Goal: Task Accomplishment & Management: Manage account settings

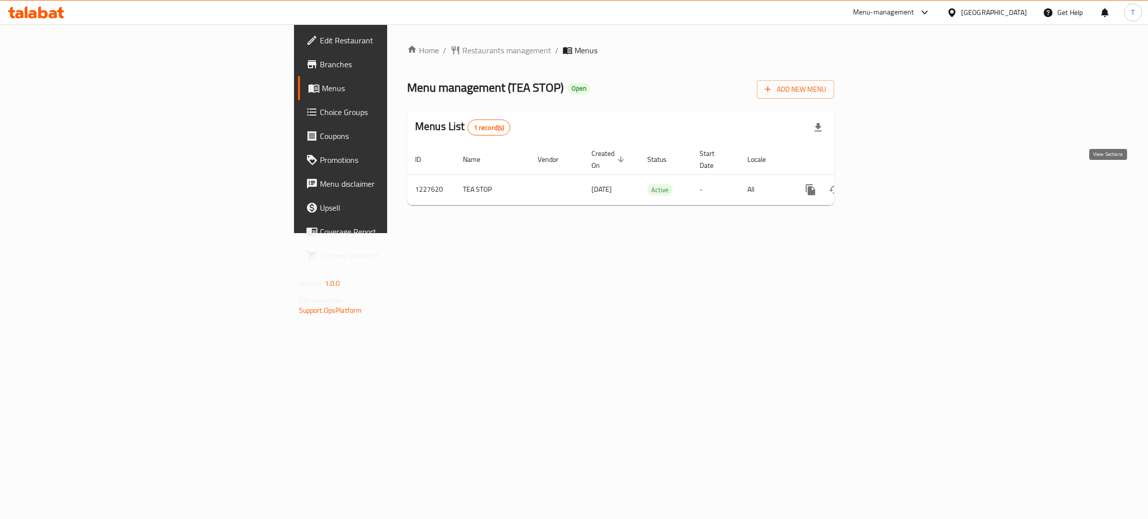
click at [887, 185] on icon "enhanced table" at bounding box center [882, 189] width 9 height 9
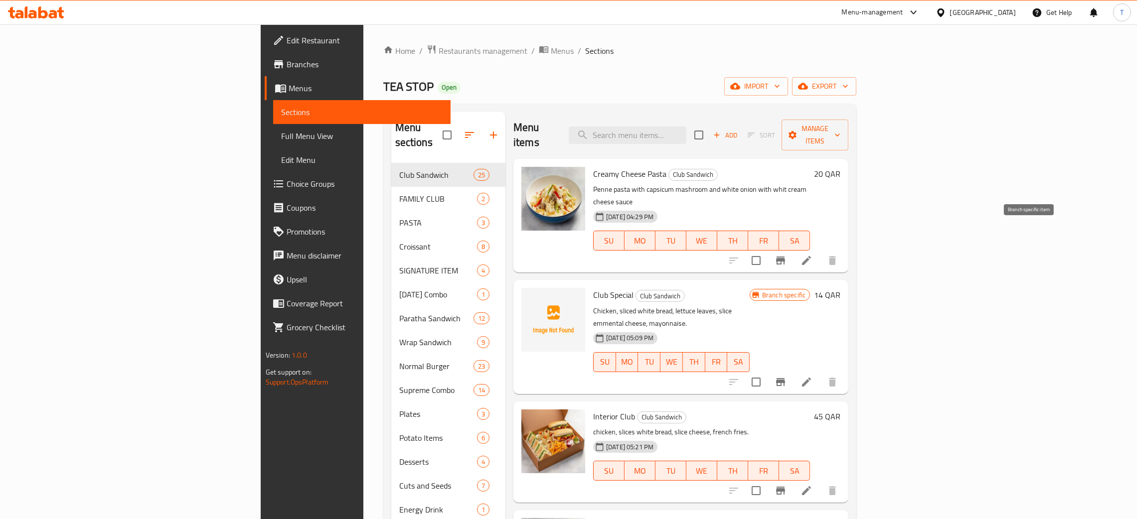
click at [785, 257] on icon "Branch-specific-item" at bounding box center [780, 261] width 9 height 8
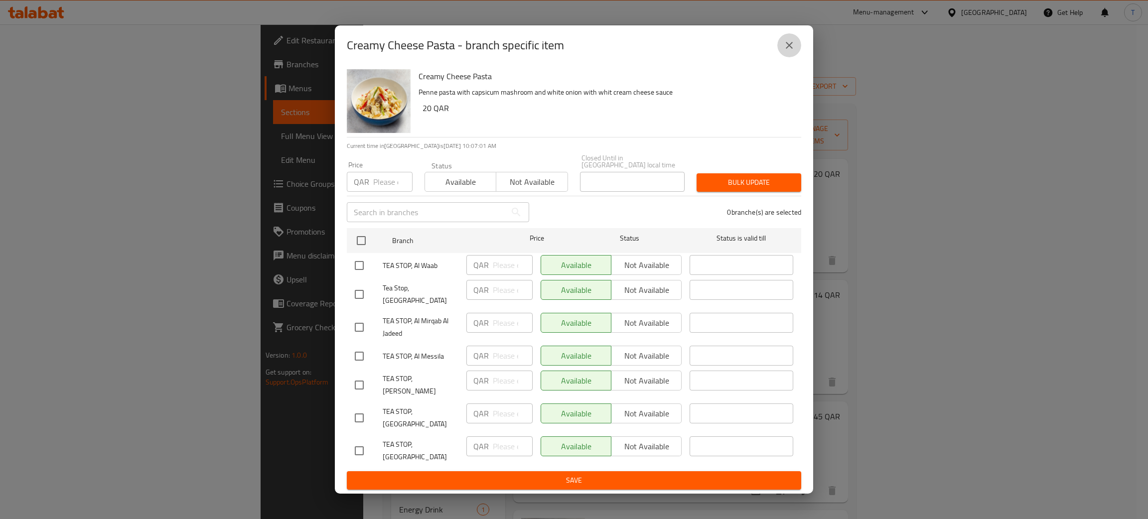
click at [794, 57] on button "close" at bounding box center [790, 45] width 24 height 24
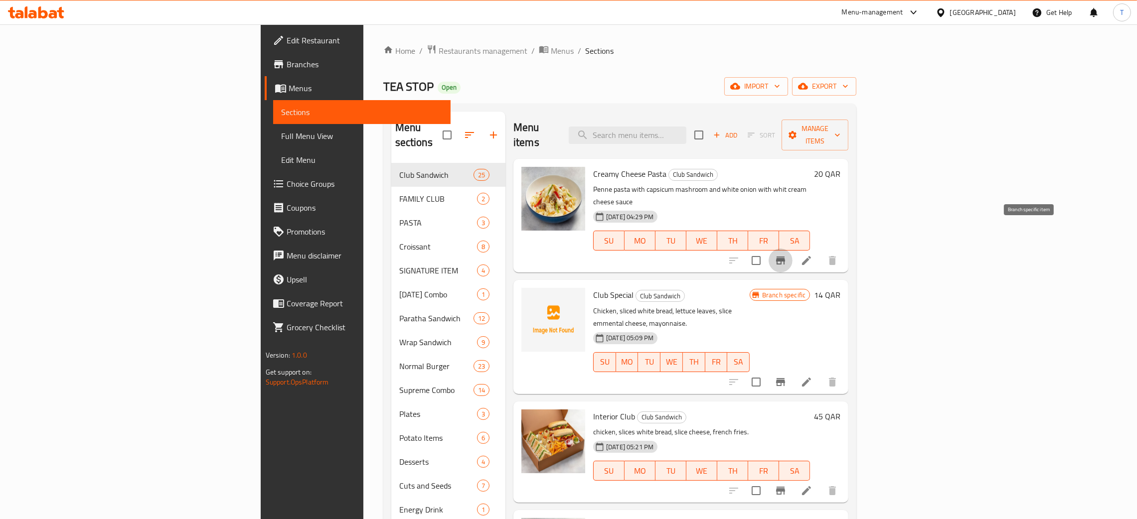
click at [787, 255] on icon "Branch-specific-item" at bounding box center [781, 261] width 12 height 12
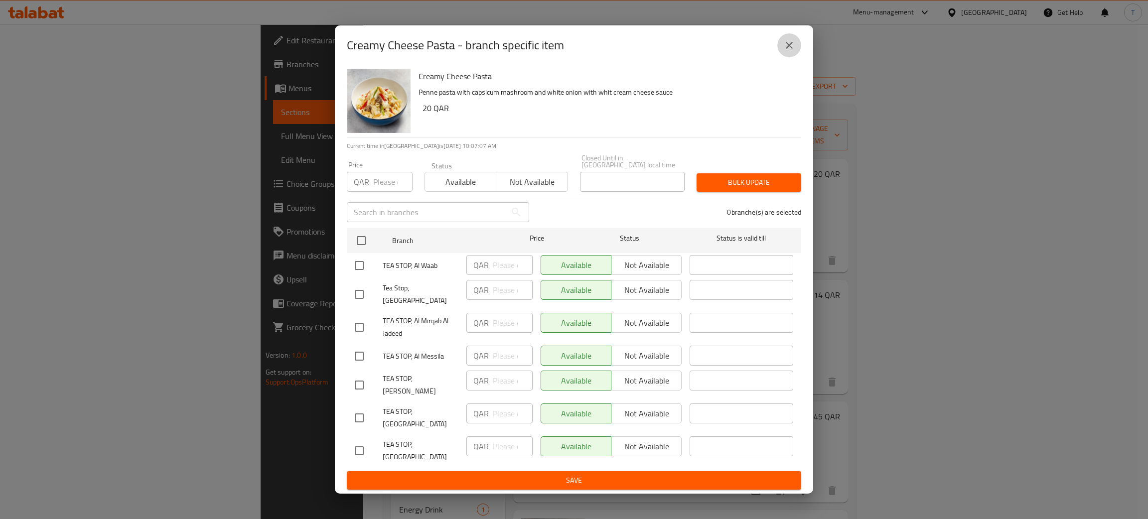
click at [791, 49] on icon "close" at bounding box center [789, 45] width 7 height 7
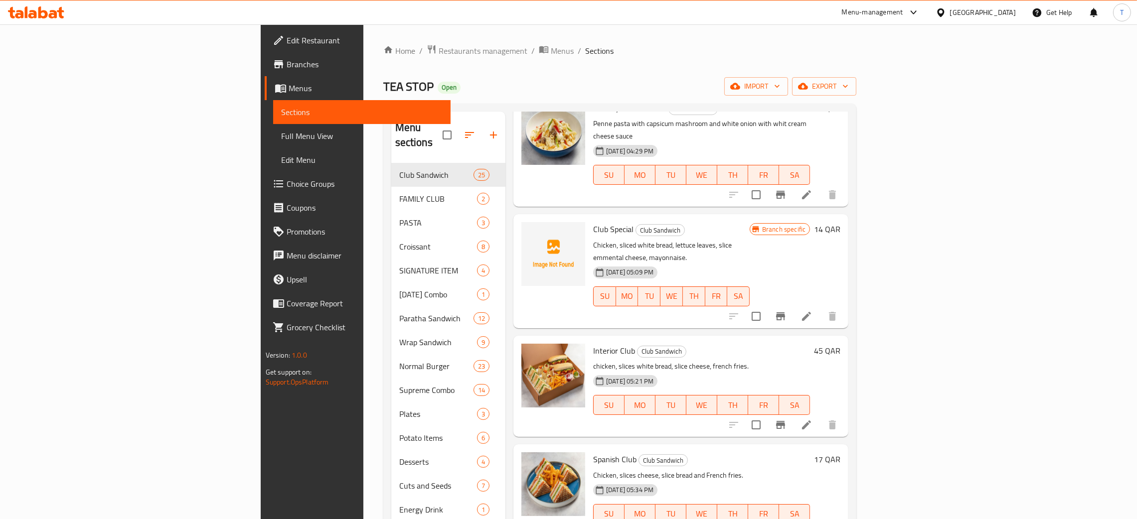
scroll to position [68, 0]
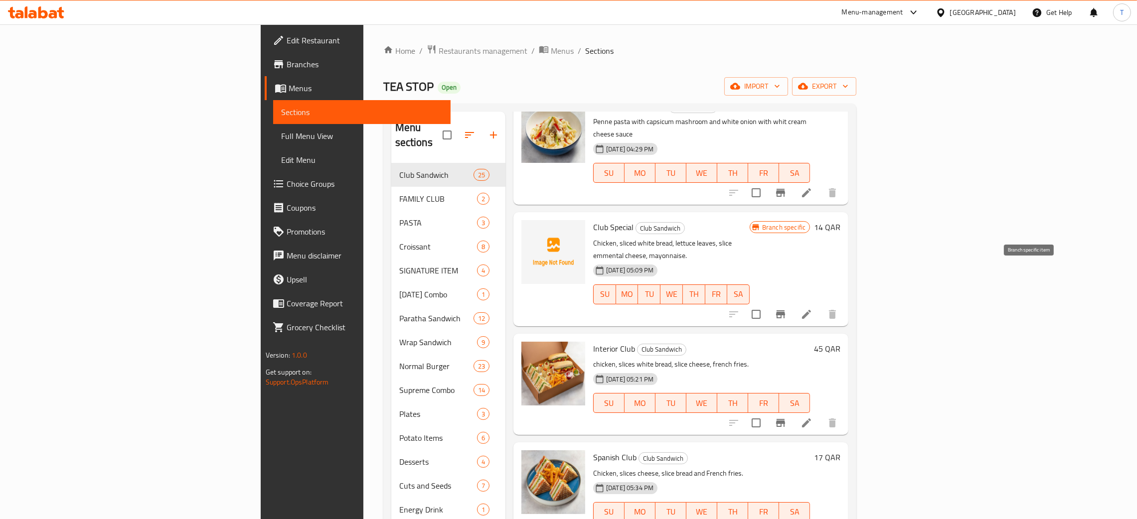
click at [792, 303] on button "Branch-specific-item" at bounding box center [781, 315] width 24 height 24
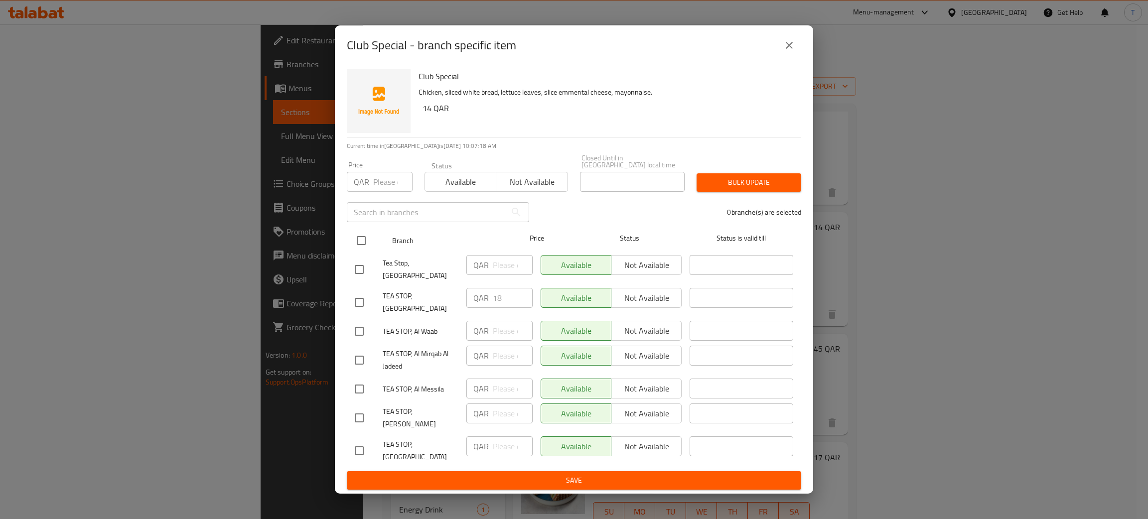
click at [355, 251] on input "checkbox" at bounding box center [361, 240] width 21 height 21
checkbox input "true"
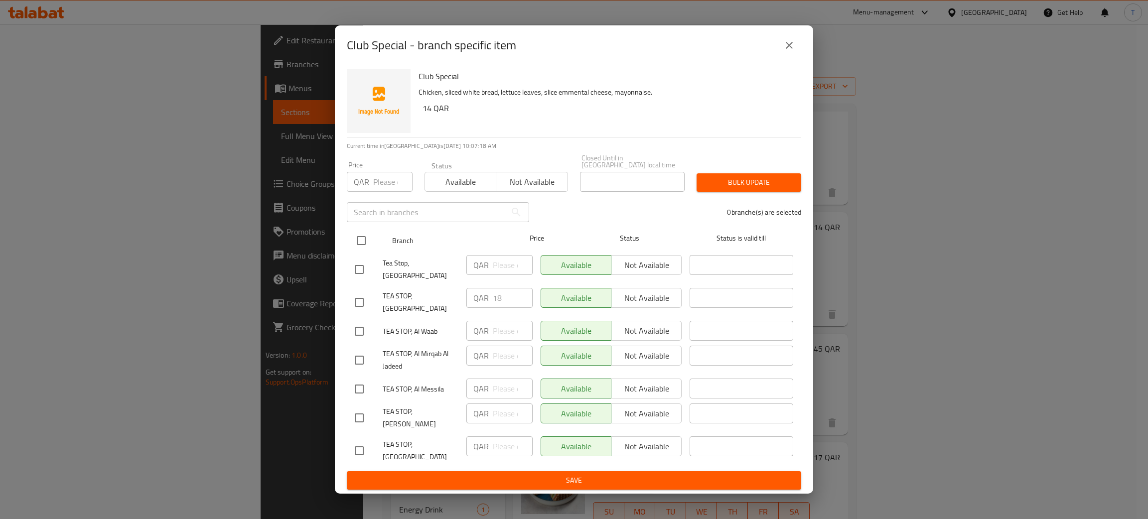
checkbox input "true"
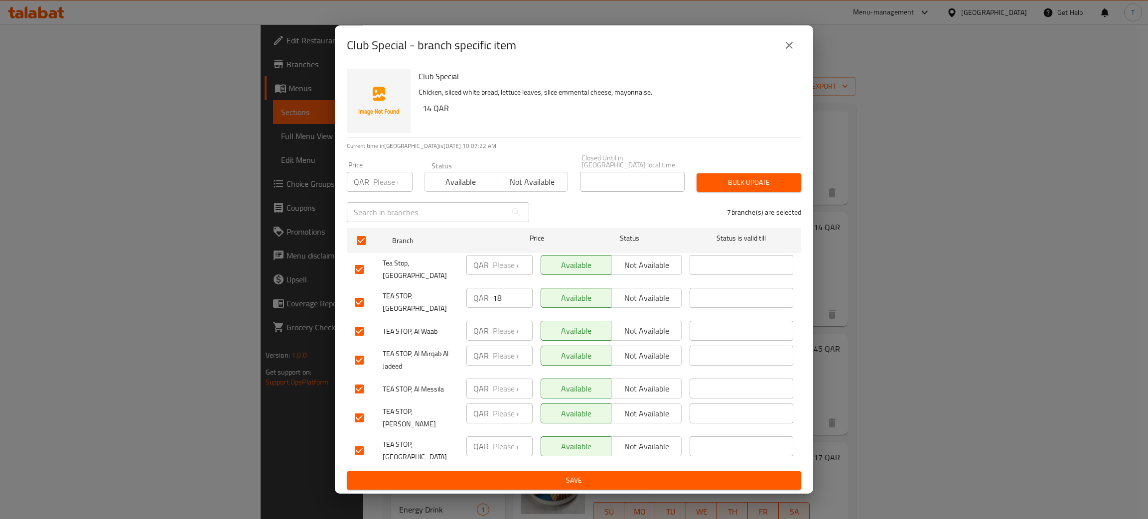
click at [783, 189] on span "Bulk update" at bounding box center [749, 182] width 89 height 12
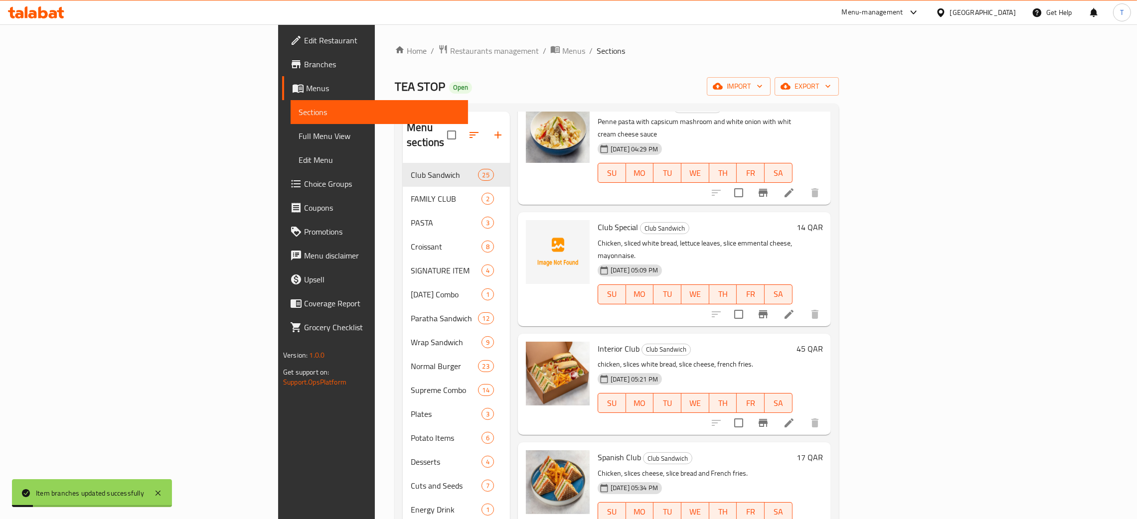
scroll to position [0, 0]
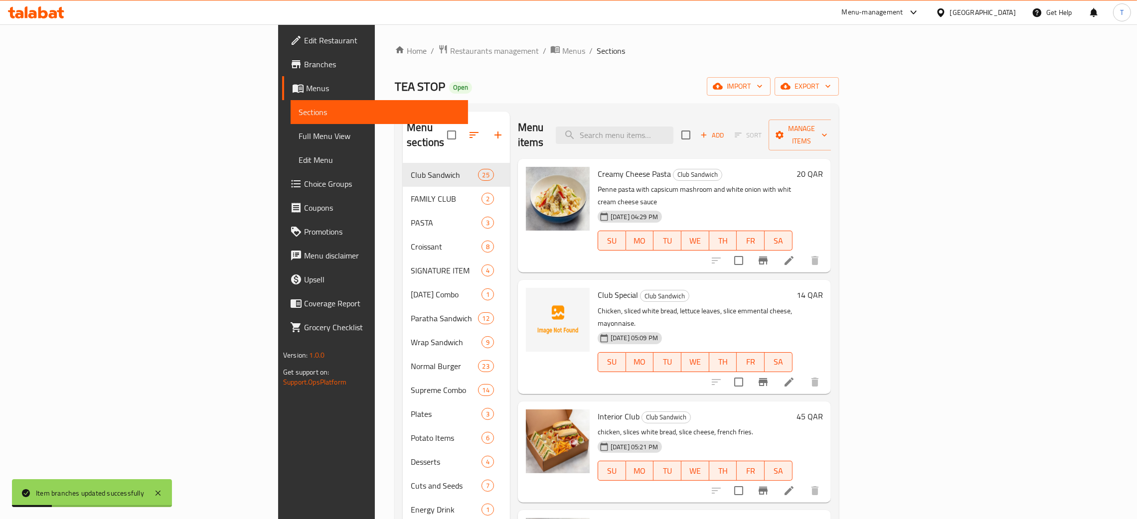
click at [831, 357] on div "Menu items Add Sort Manage items Creamy Cheese Pasta Club Sandwich Penne pasta …" at bounding box center [670, 427] width 321 height 630
click at [769, 376] on icon "Branch-specific-item" at bounding box center [763, 382] width 12 height 12
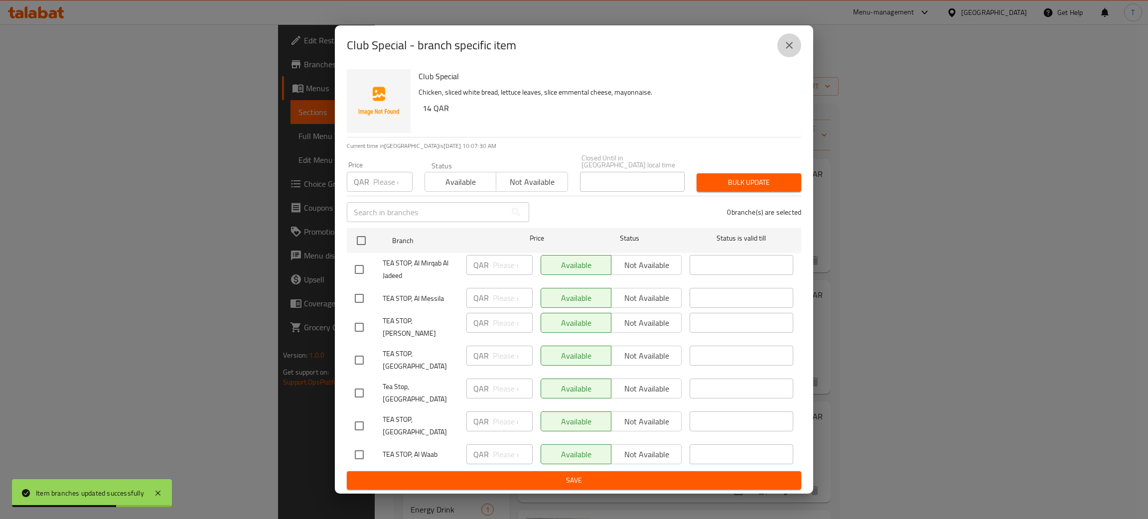
click at [787, 49] on icon "close" at bounding box center [789, 45] width 7 height 7
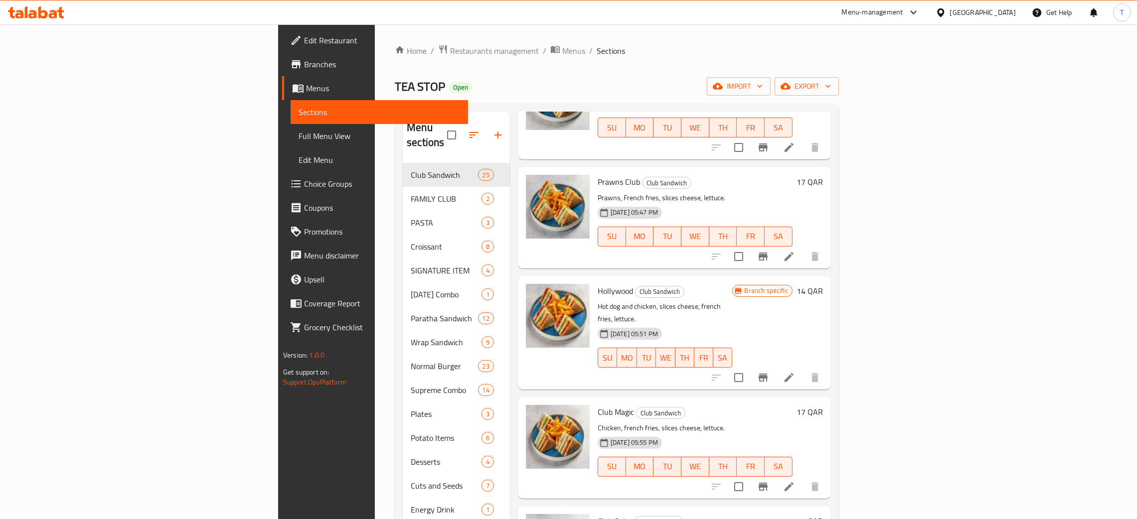
scroll to position [780, 0]
click at [768, 373] on icon "Branch-specific-item" at bounding box center [763, 377] width 9 height 8
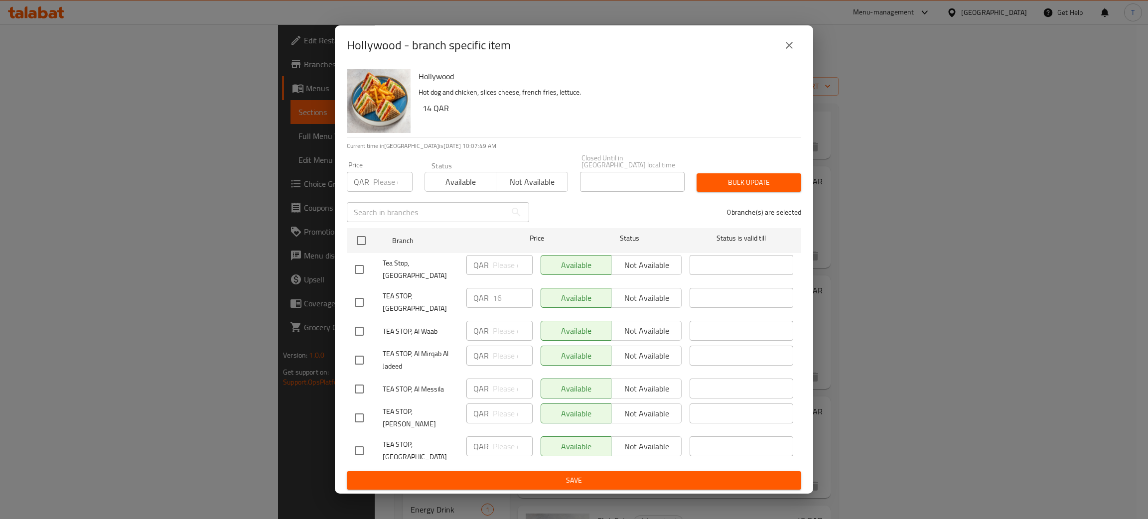
click at [738, 189] on span "Bulk update" at bounding box center [749, 182] width 89 height 12
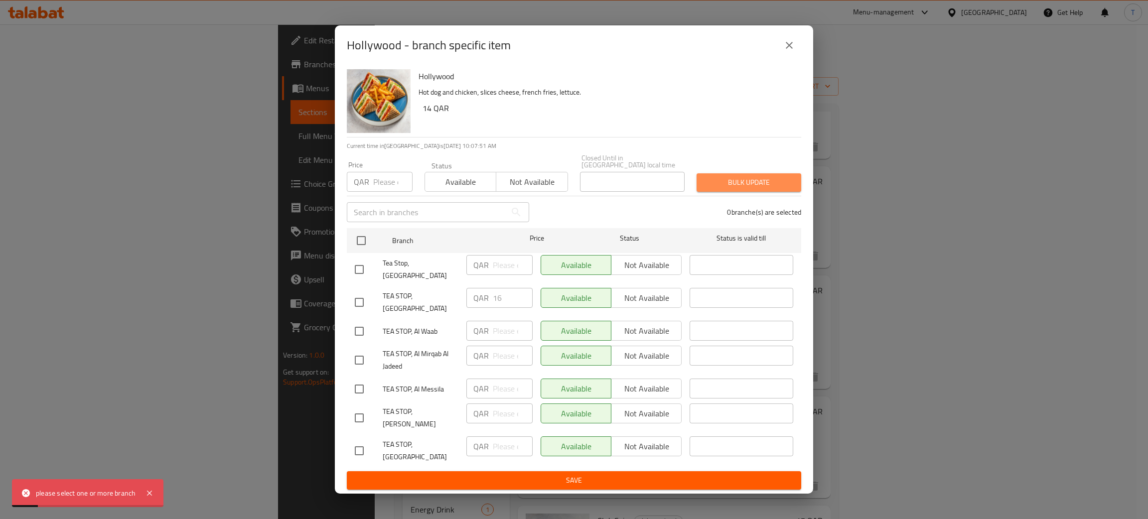
click at [738, 189] on span "Bulk update" at bounding box center [749, 182] width 89 height 12
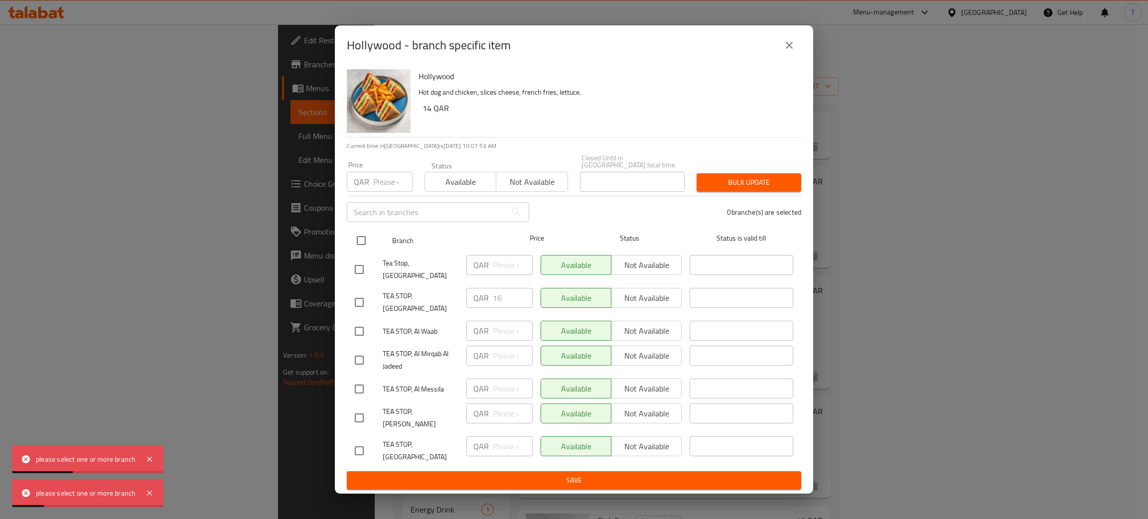
click at [358, 251] on input "checkbox" at bounding box center [361, 240] width 21 height 21
checkbox input "true"
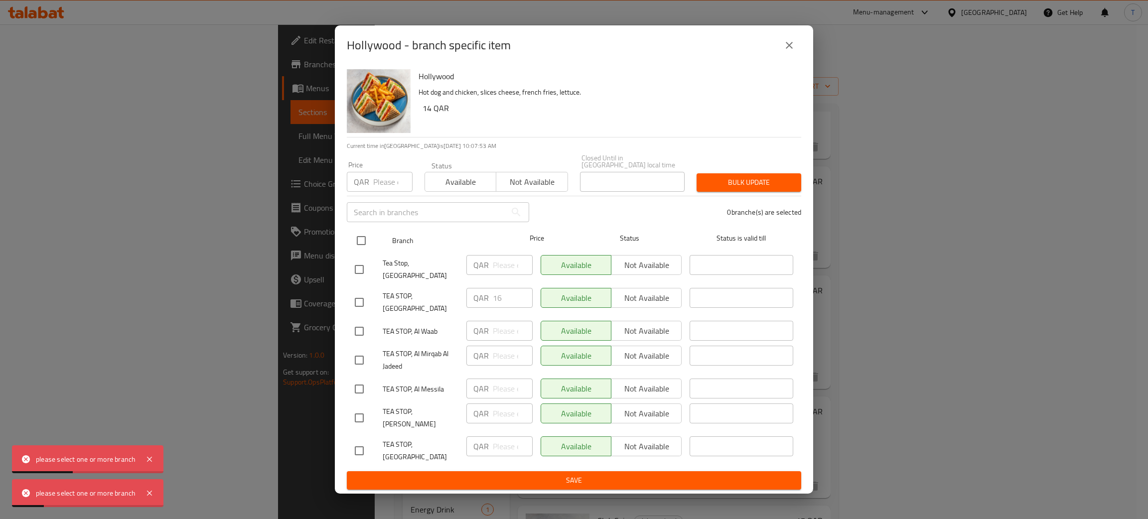
checkbox input "true"
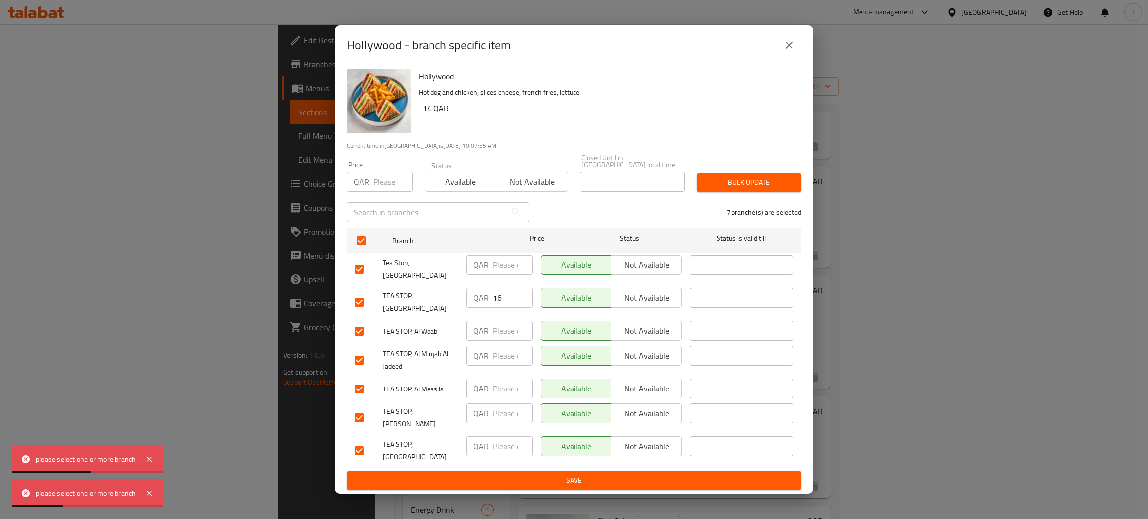
click at [742, 185] on button "Bulk update" at bounding box center [749, 182] width 105 height 18
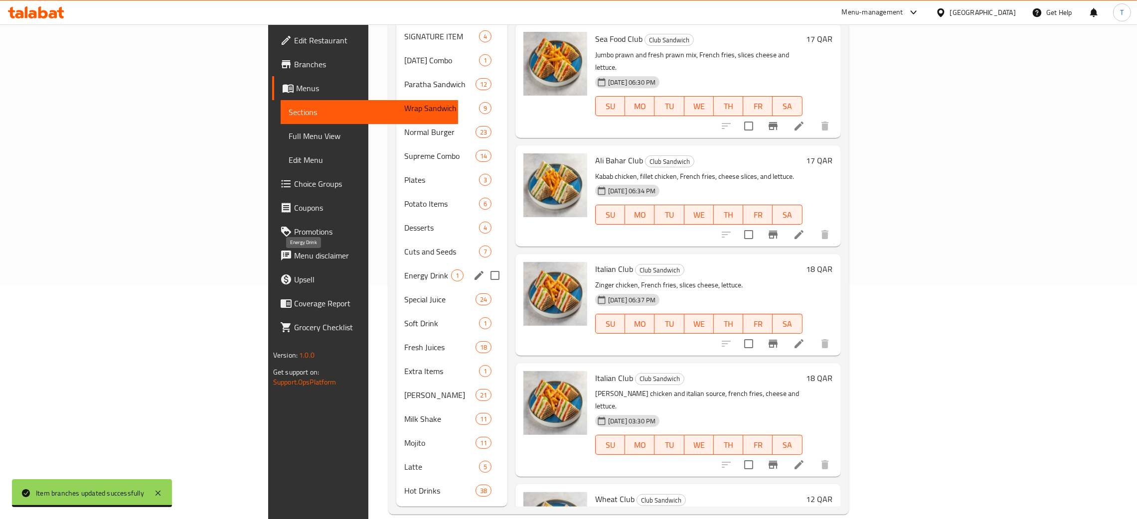
scroll to position [0, 0]
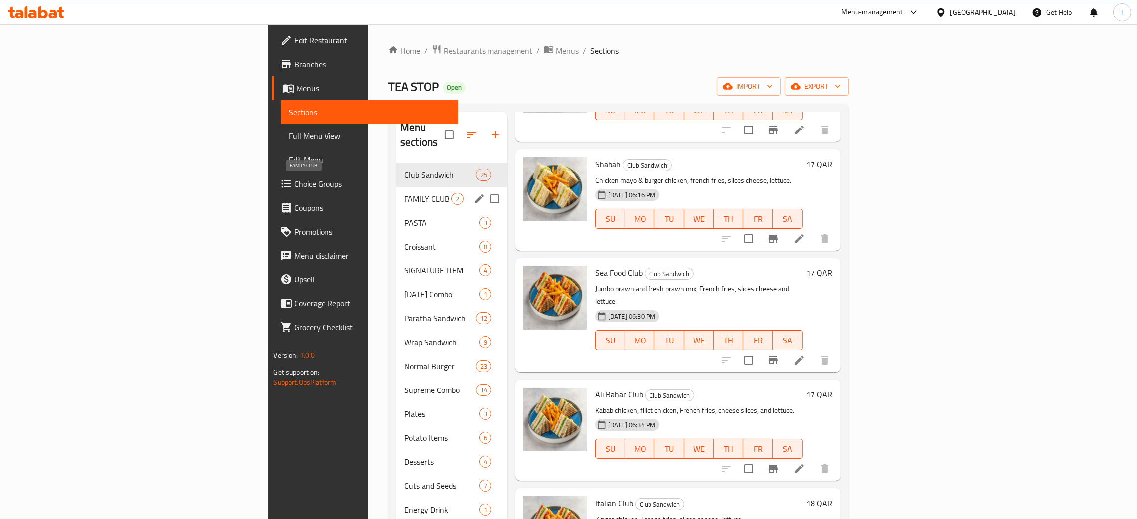
click at [404, 193] on span "FAMILY CLUB" at bounding box center [427, 199] width 47 height 12
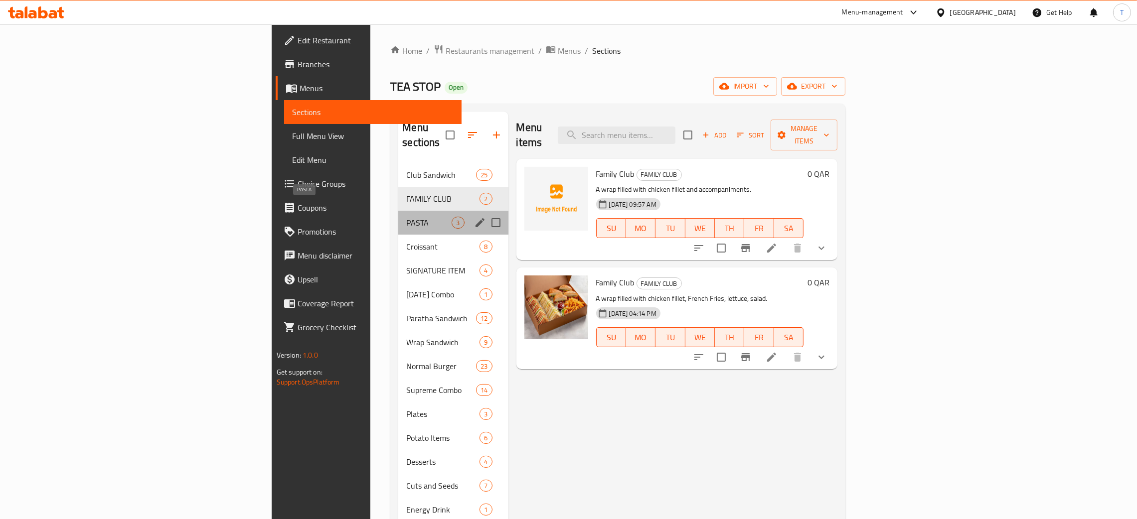
click at [406, 217] on span "PASTA" at bounding box center [428, 223] width 45 height 12
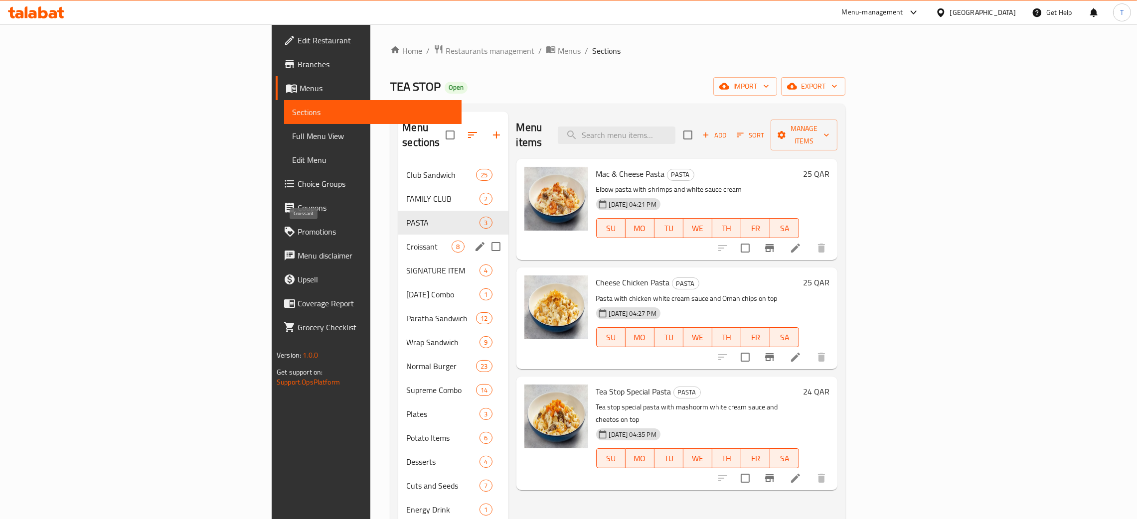
click at [406, 241] on span "Croissant" at bounding box center [428, 247] width 45 height 12
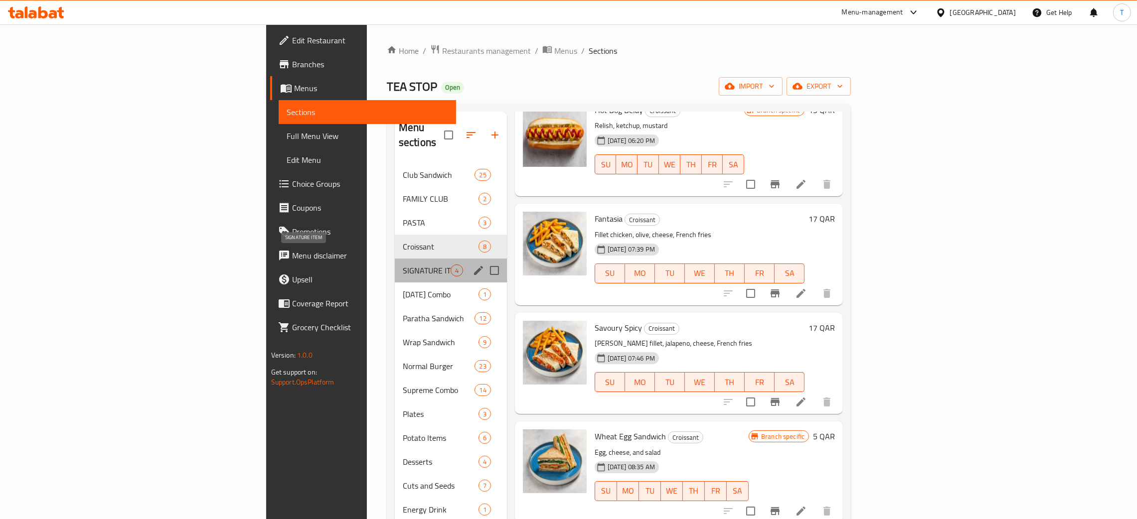
click at [403, 265] on span "SIGNATURE ITEM" at bounding box center [427, 271] width 48 height 12
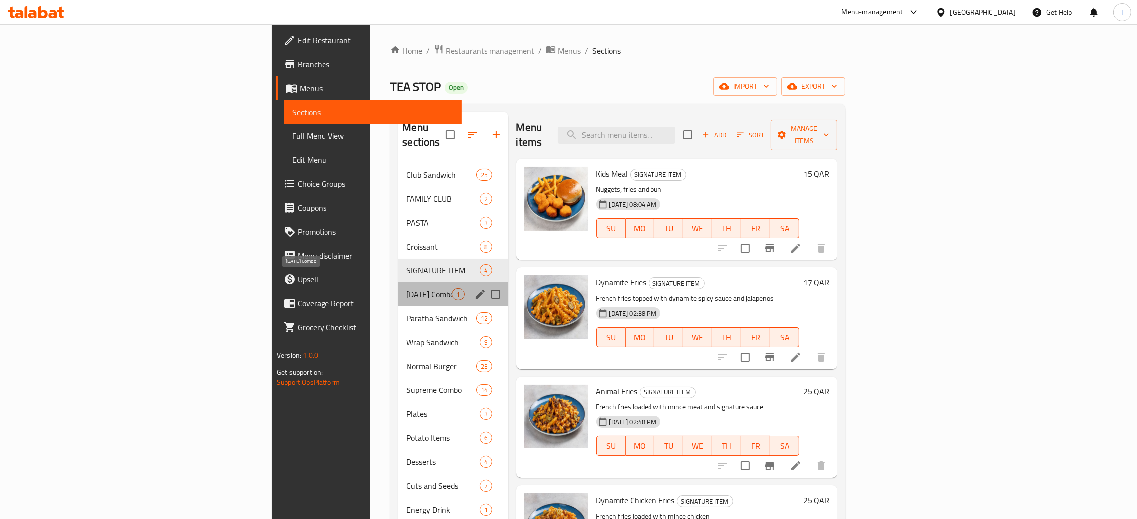
click at [406, 289] on span "[DATE] Combo" at bounding box center [428, 295] width 45 height 12
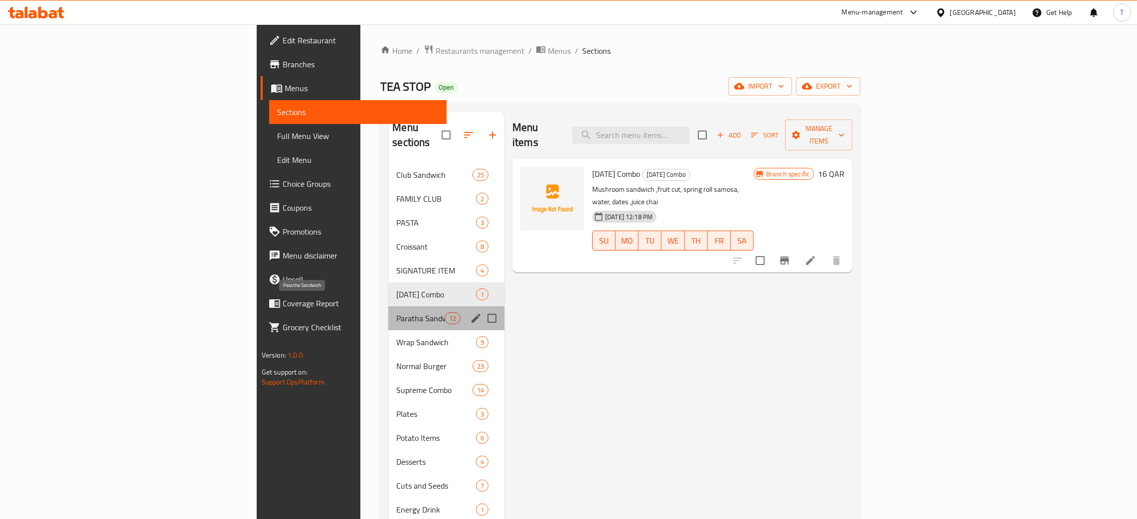
click at [396, 313] on span "Paratha Sandwich" at bounding box center [420, 319] width 48 height 12
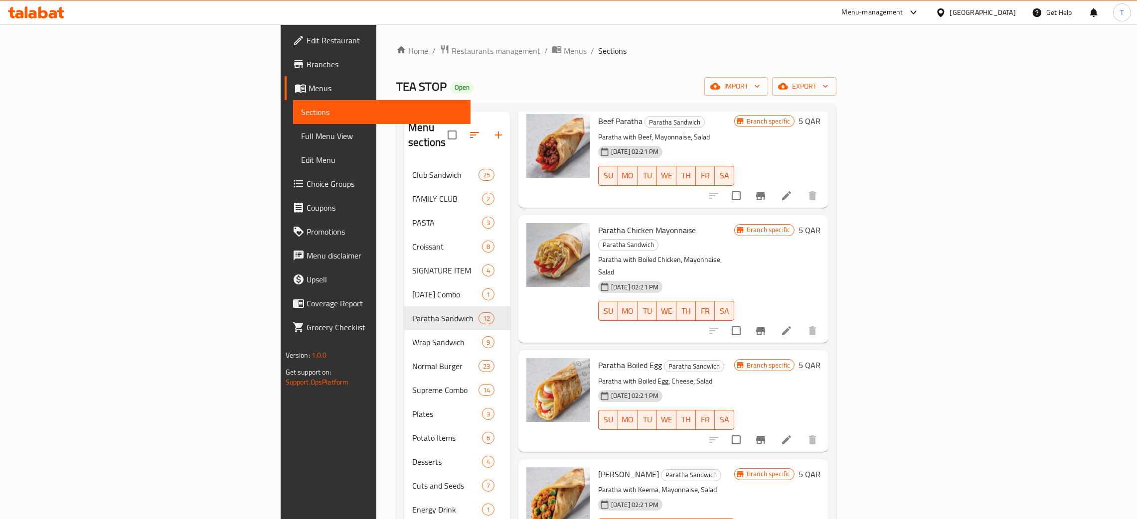
scroll to position [717, 0]
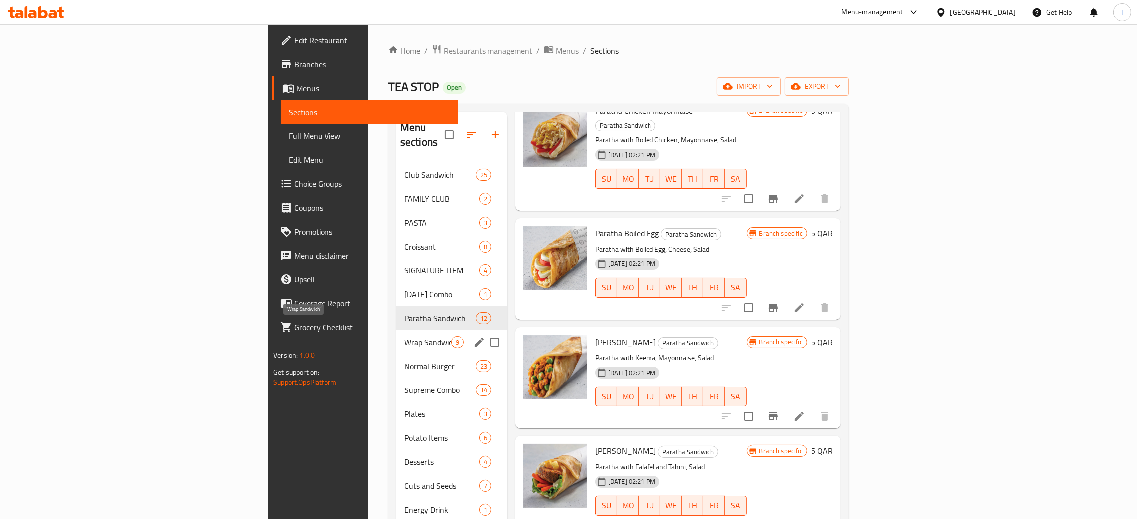
click at [404, 336] on span "Wrap Sandwich" at bounding box center [427, 342] width 47 height 12
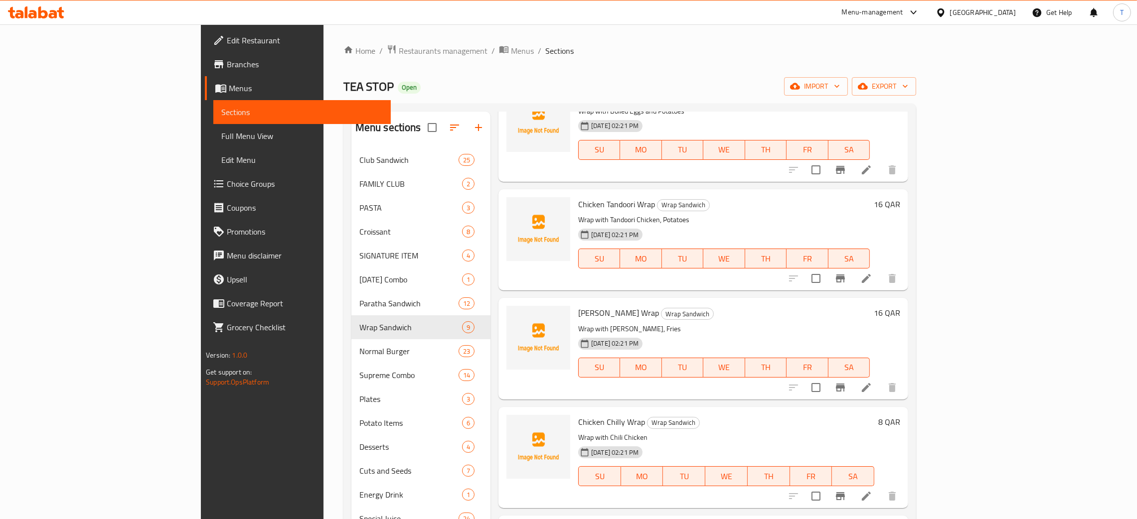
scroll to position [234, 0]
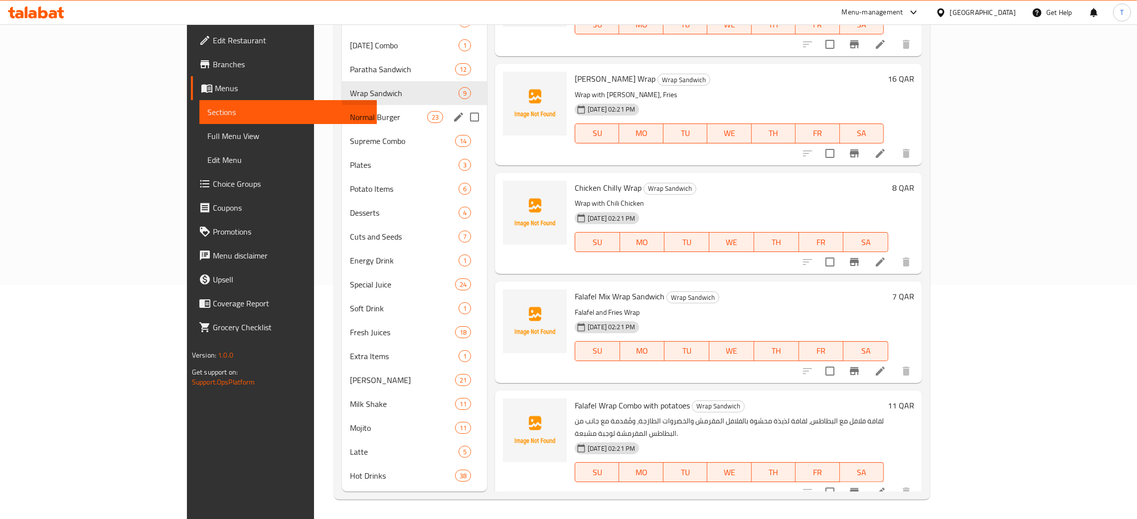
click at [373, 106] on div "Normal Burger 23" at bounding box center [414, 117] width 145 height 24
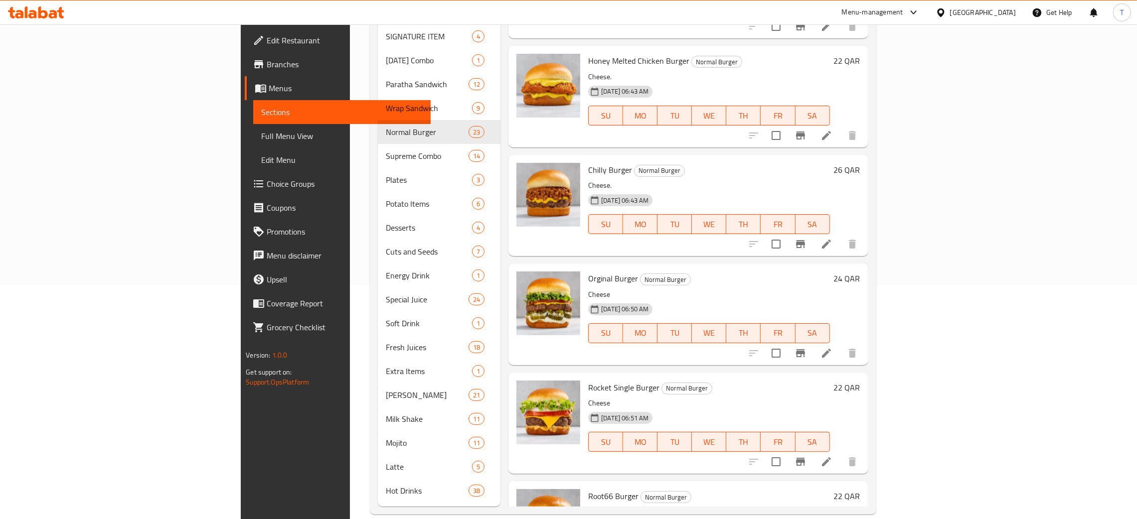
scroll to position [22, 0]
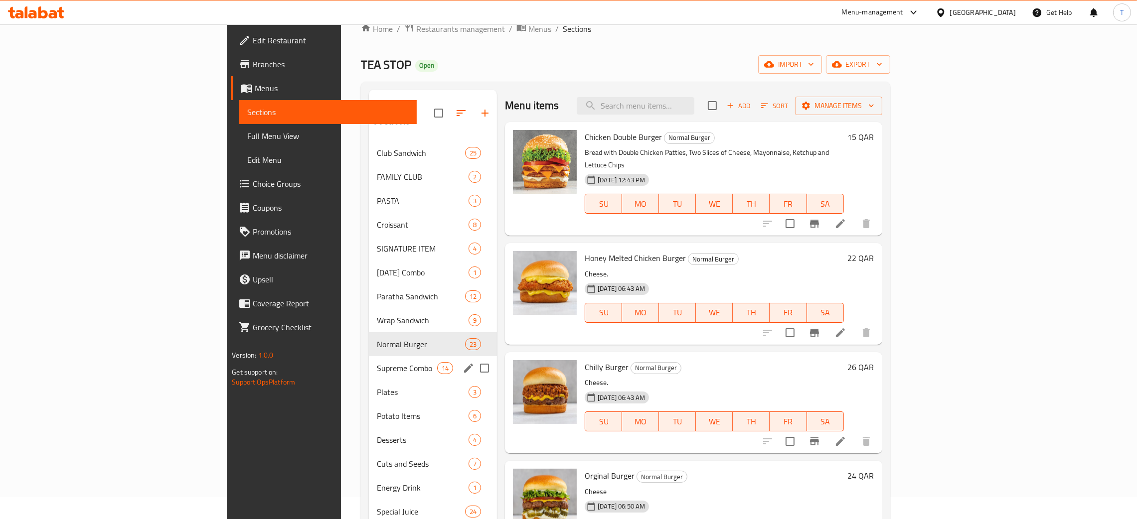
click at [369, 356] on div "Supreme Combo 14" at bounding box center [433, 368] width 128 height 24
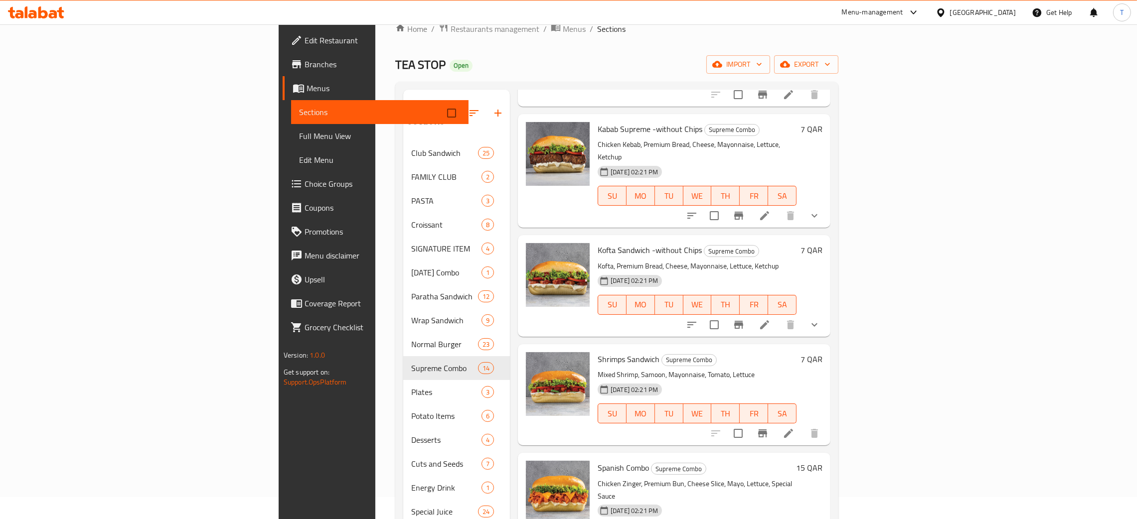
scroll to position [727, 0]
click at [743, 320] on icon "Branch-specific-item" at bounding box center [738, 324] width 9 height 8
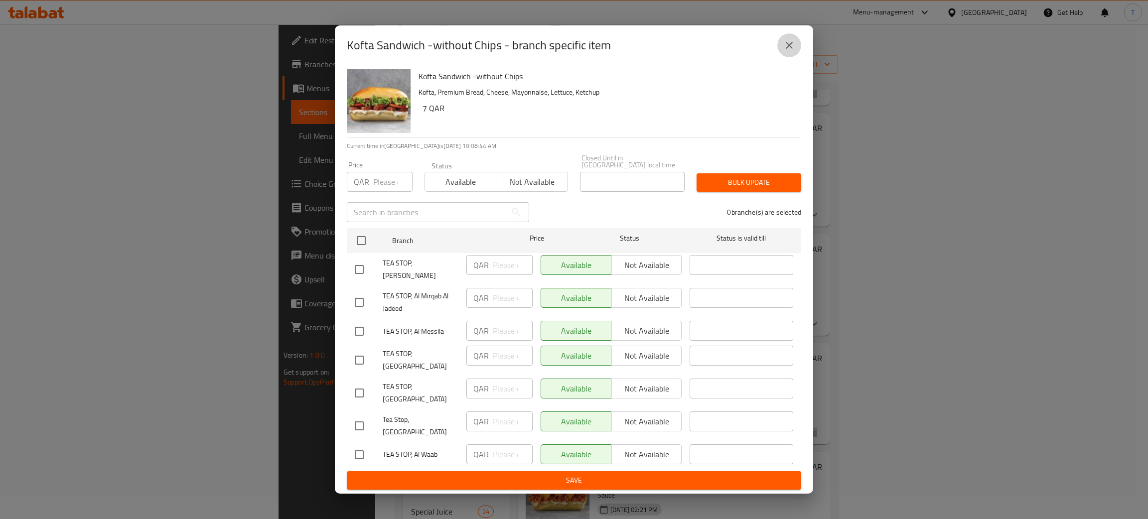
click at [797, 57] on button "close" at bounding box center [790, 45] width 24 height 24
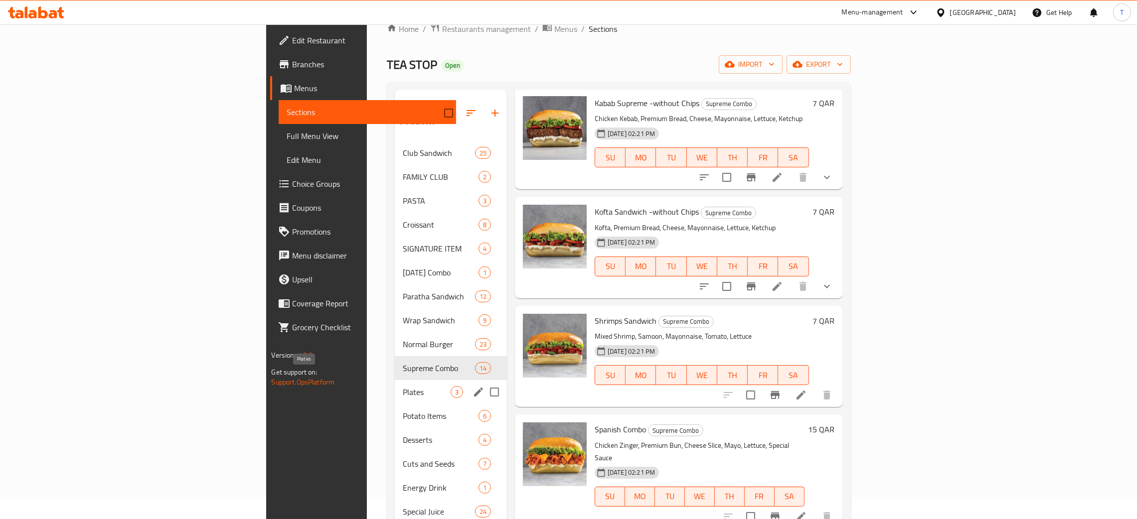
click at [403, 386] on span "Plates" at bounding box center [426, 392] width 47 height 12
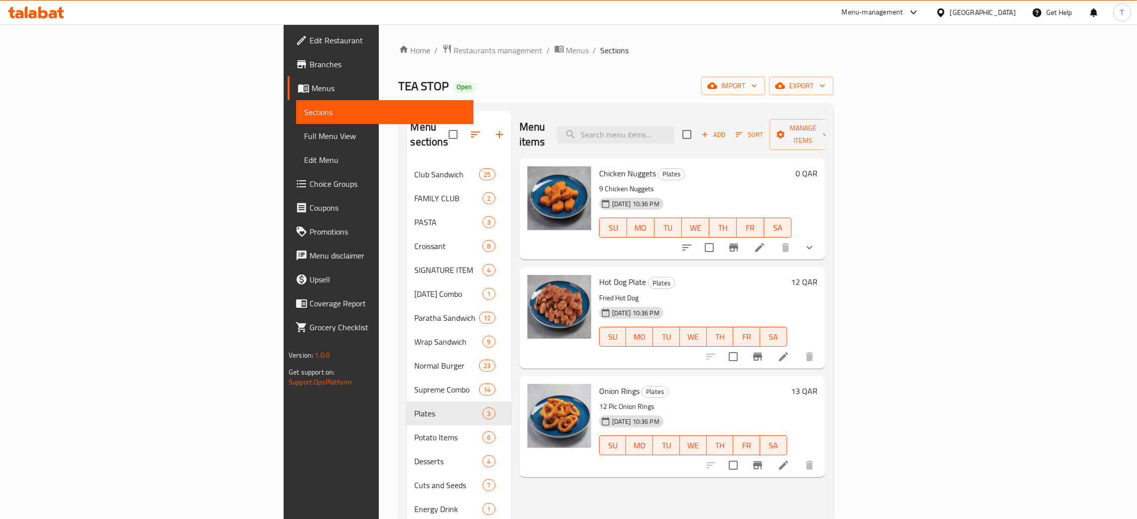
scroll to position [234, 0]
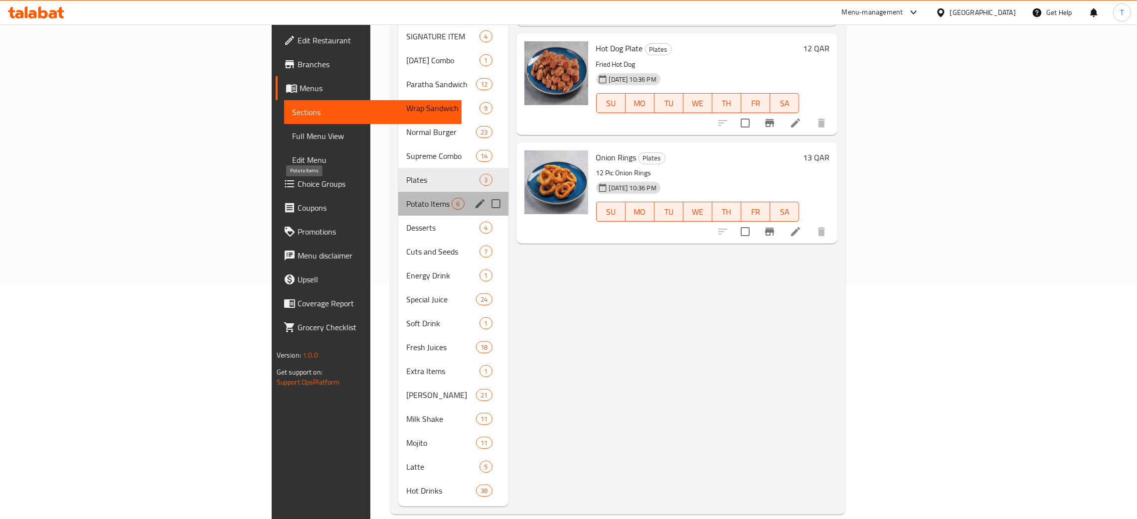
click at [406, 198] on span "Potato Items" at bounding box center [428, 204] width 45 height 12
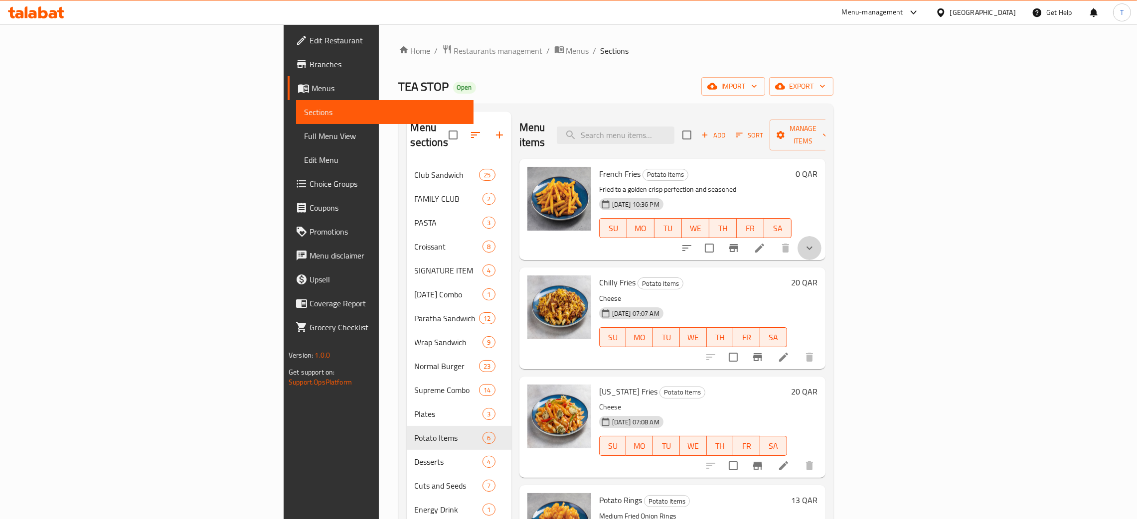
click at [821, 236] on button "show more" at bounding box center [809, 248] width 24 height 24
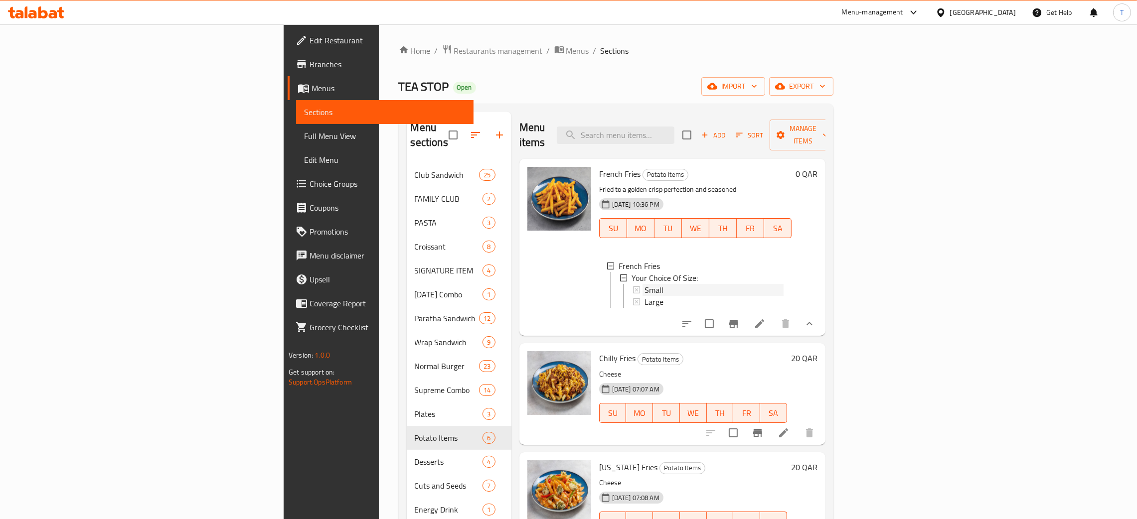
click at [644, 284] on div "Small" at bounding box center [713, 290] width 139 height 12
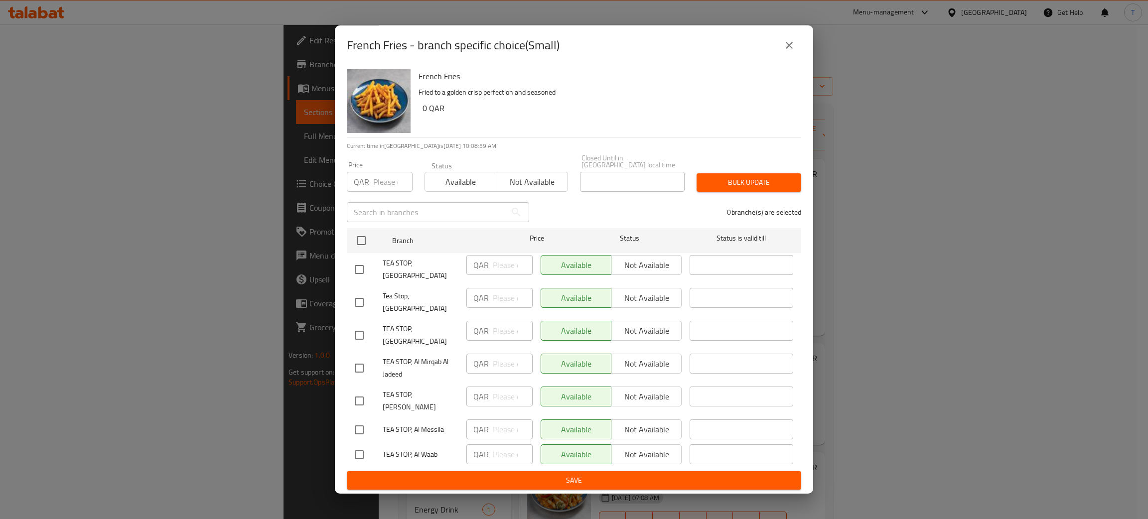
click at [790, 51] on icon "close" at bounding box center [790, 45] width 12 height 12
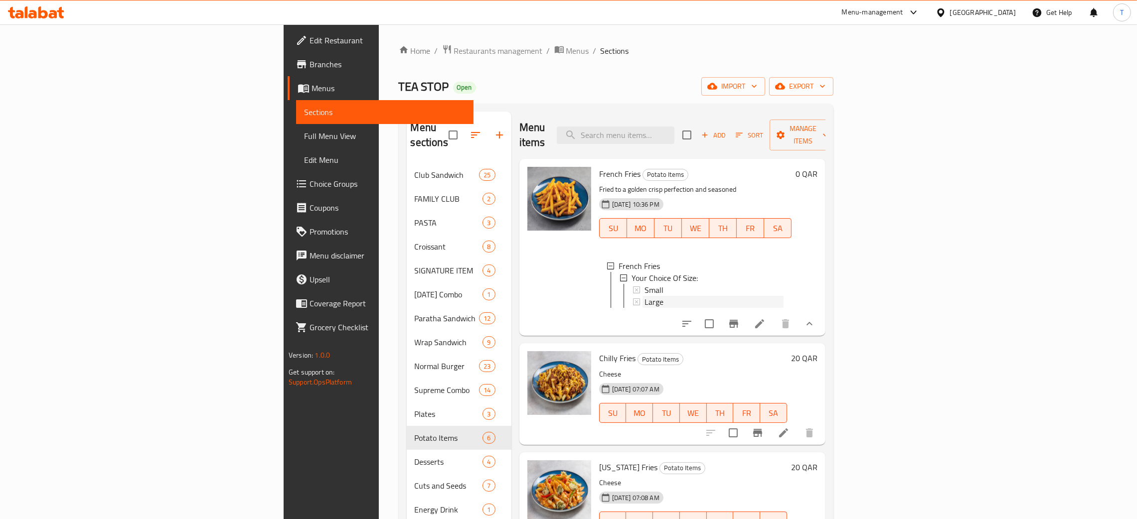
click at [644, 296] on div "Large" at bounding box center [713, 302] width 139 height 12
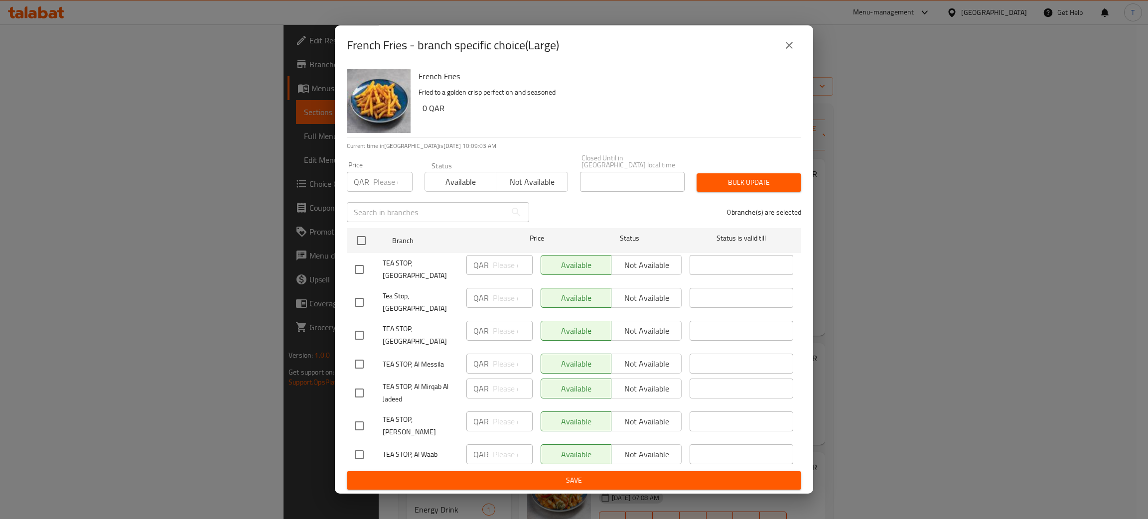
click at [797, 57] on button "close" at bounding box center [790, 45] width 24 height 24
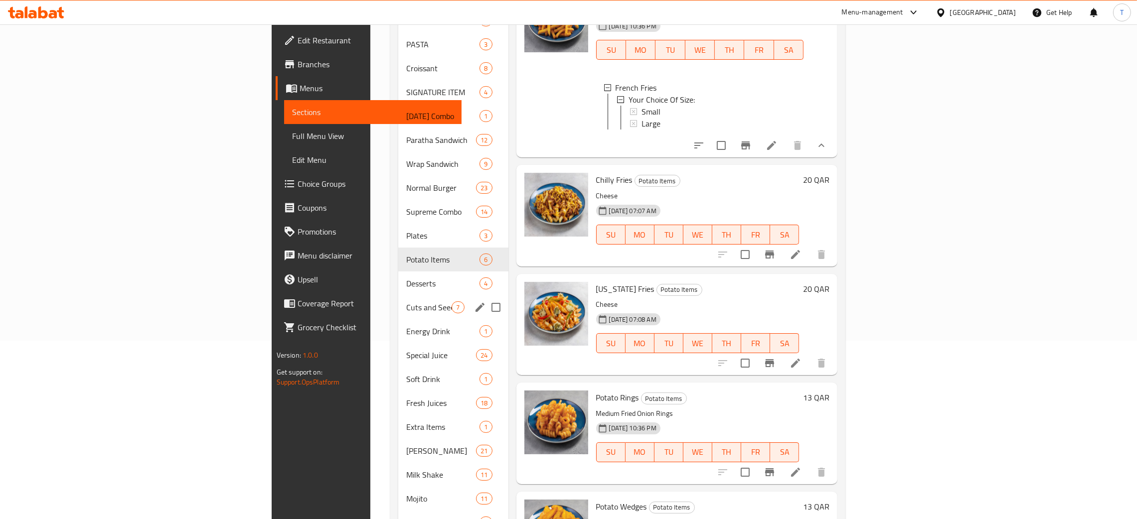
scroll to position [234, 0]
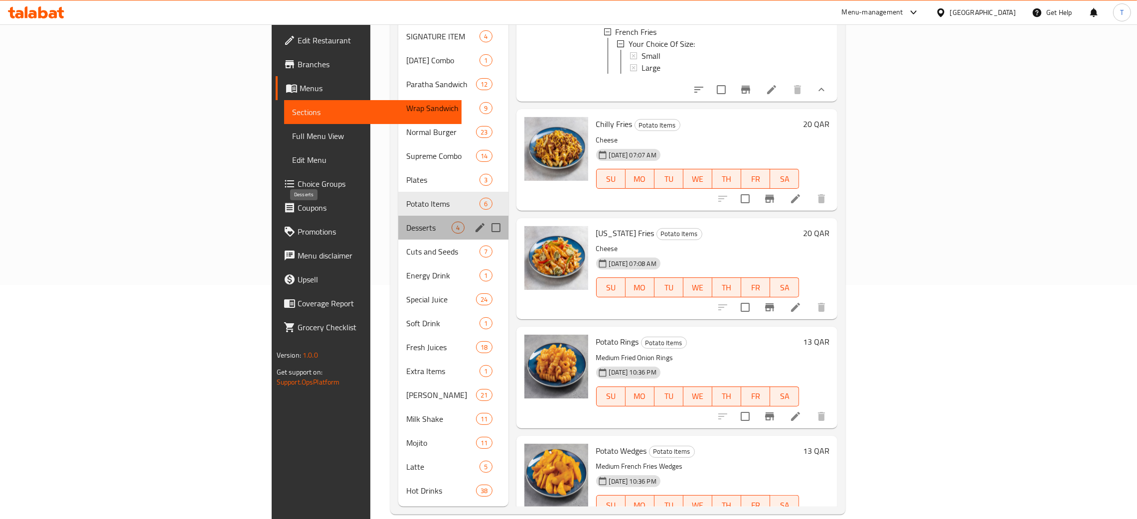
click at [406, 222] on span "Desserts" at bounding box center [428, 228] width 45 height 12
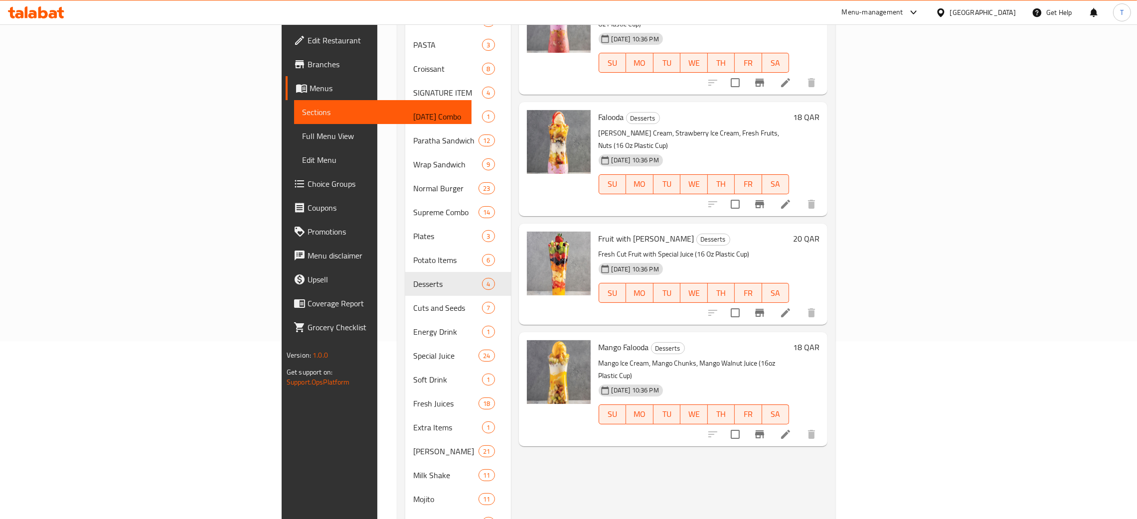
scroll to position [234, 0]
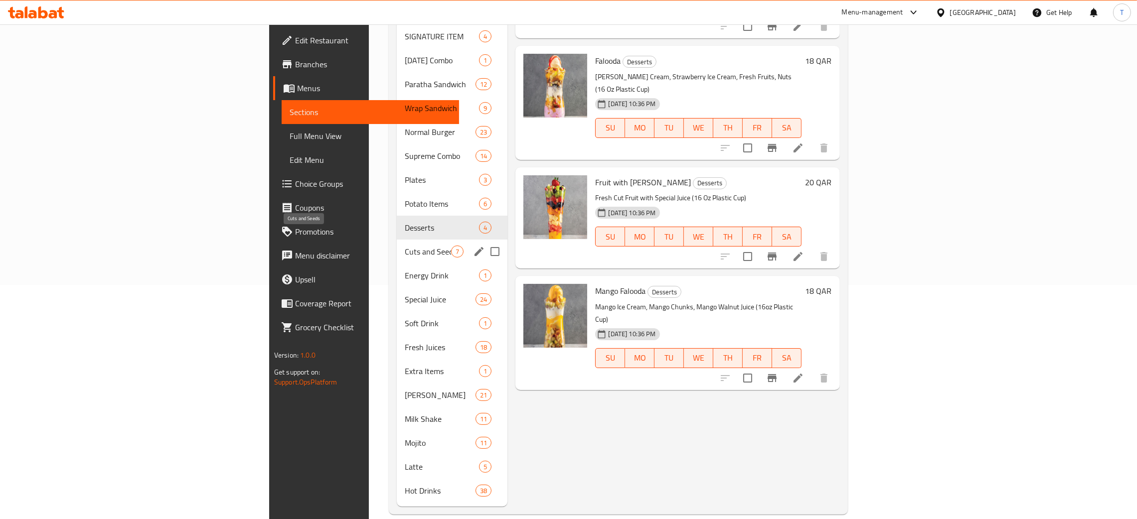
click at [405, 246] on span "Cuts and Seeds" at bounding box center [428, 252] width 46 height 12
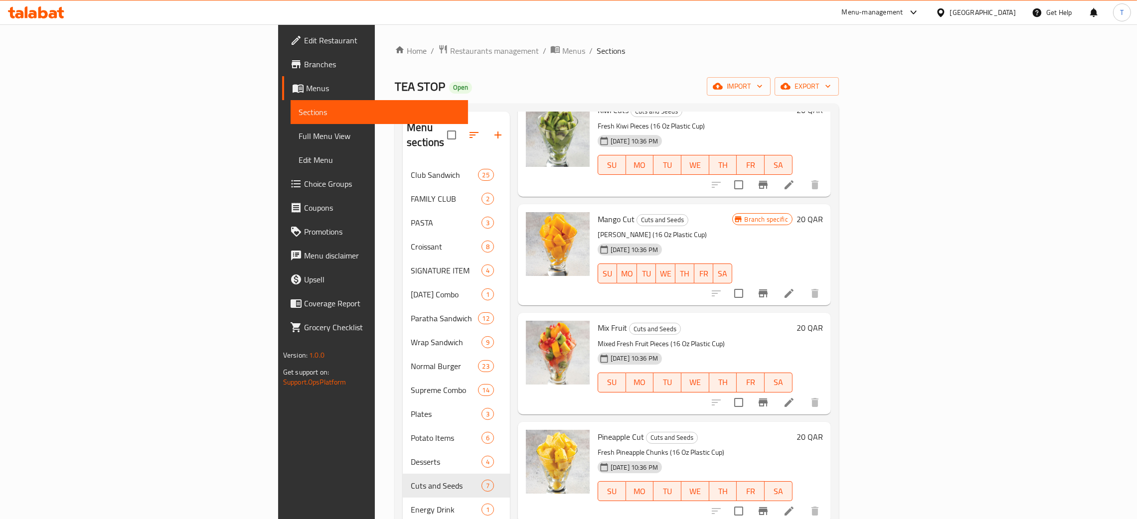
scroll to position [234, 0]
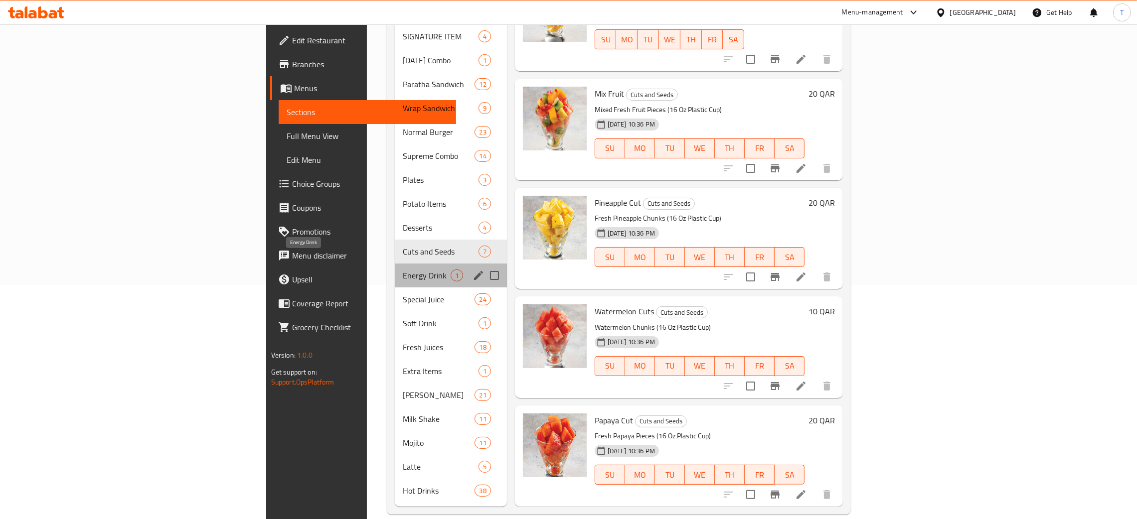
click at [403, 270] on span "Energy Drink" at bounding box center [427, 276] width 48 height 12
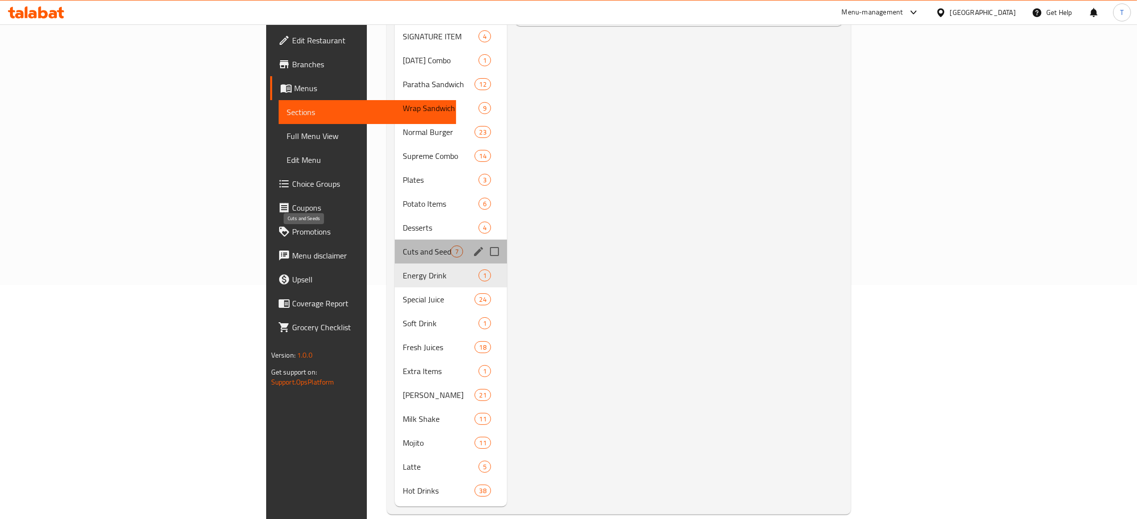
click at [403, 246] on span "Cuts and Seeds" at bounding box center [427, 252] width 48 height 12
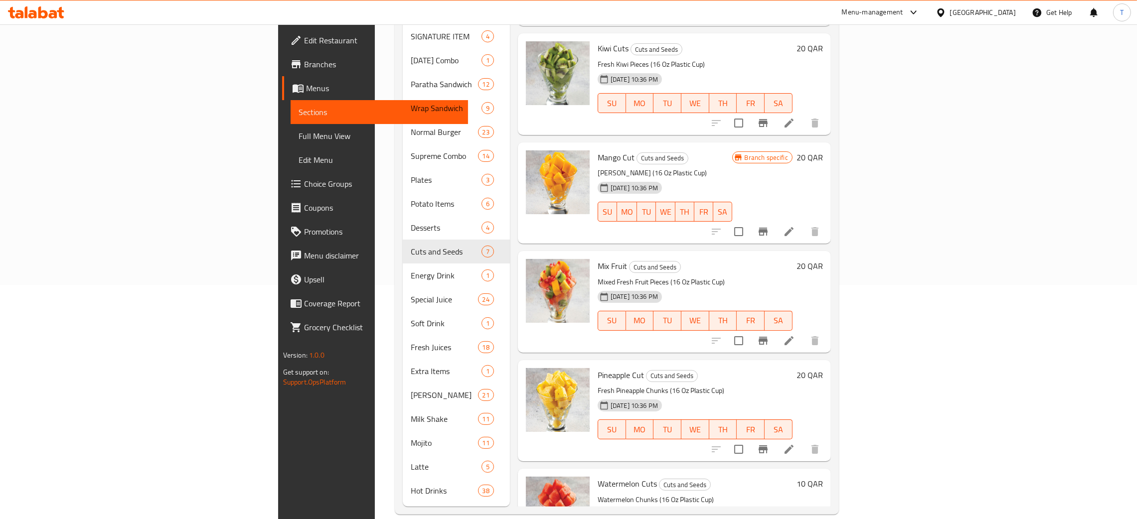
scroll to position [139, 0]
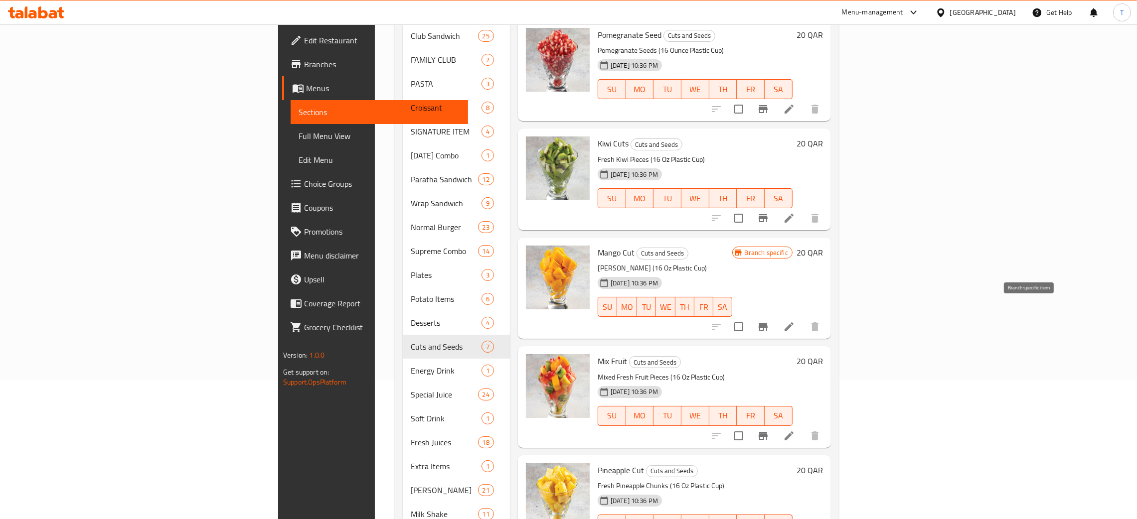
click at [768, 323] on icon "Branch-specific-item" at bounding box center [763, 327] width 9 height 8
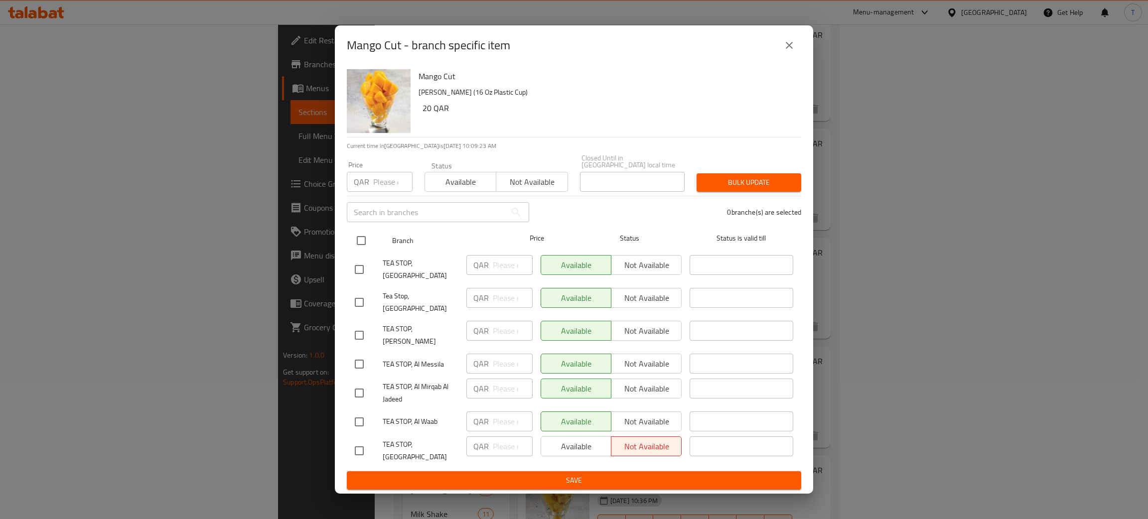
click at [365, 249] on input "checkbox" at bounding box center [361, 240] width 21 height 21
checkbox input "true"
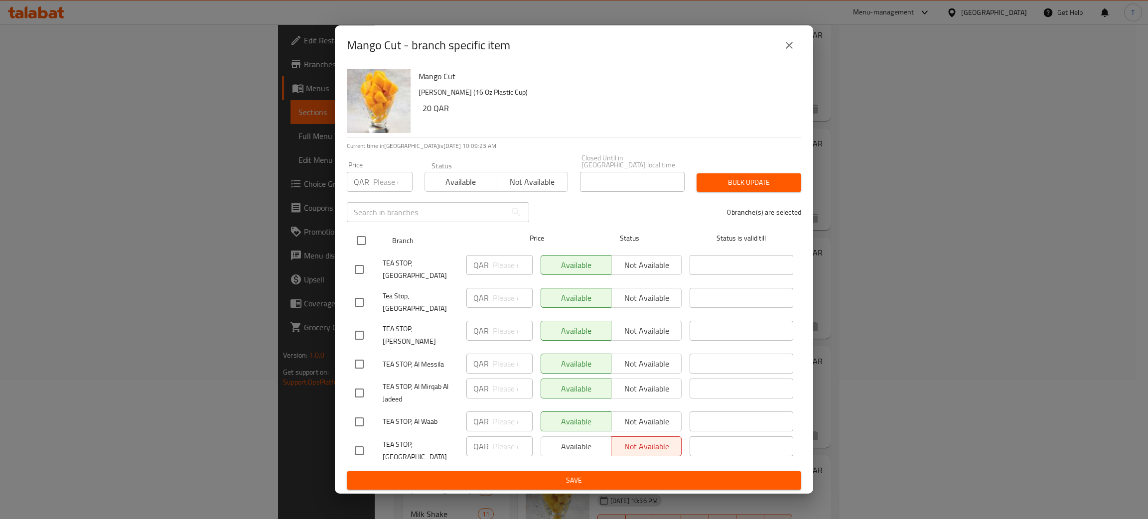
checkbox input "true"
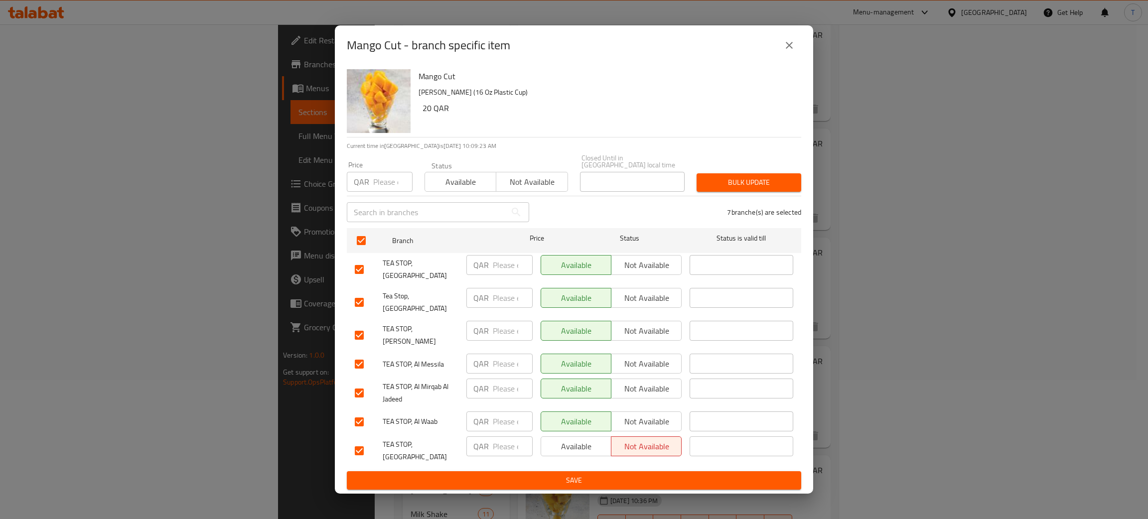
click at [731, 189] on span "Bulk update" at bounding box center [749, 182] width 89 height 12
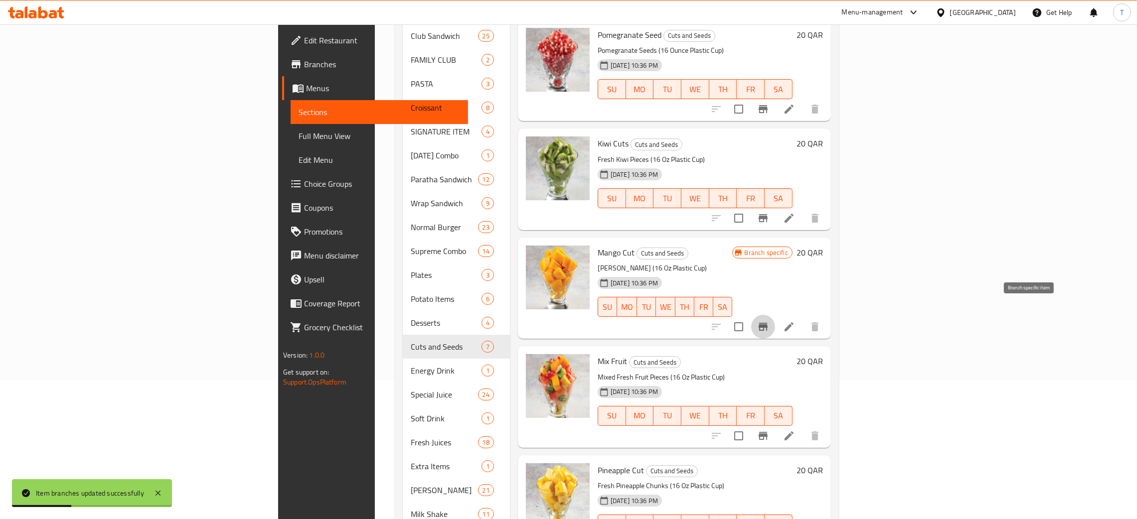
click at [769, 321] on icon "Branch-specific-item" at bounding box center [763, 327] width 12 height 12
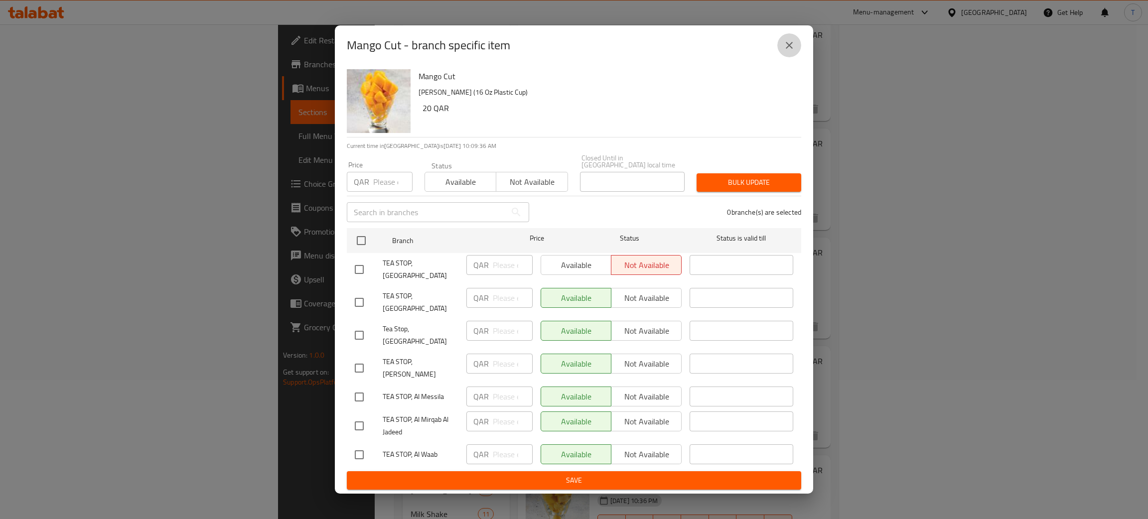
click at [793, 51] on icon "close" at bounding box center [790, 45] width 12 height 12
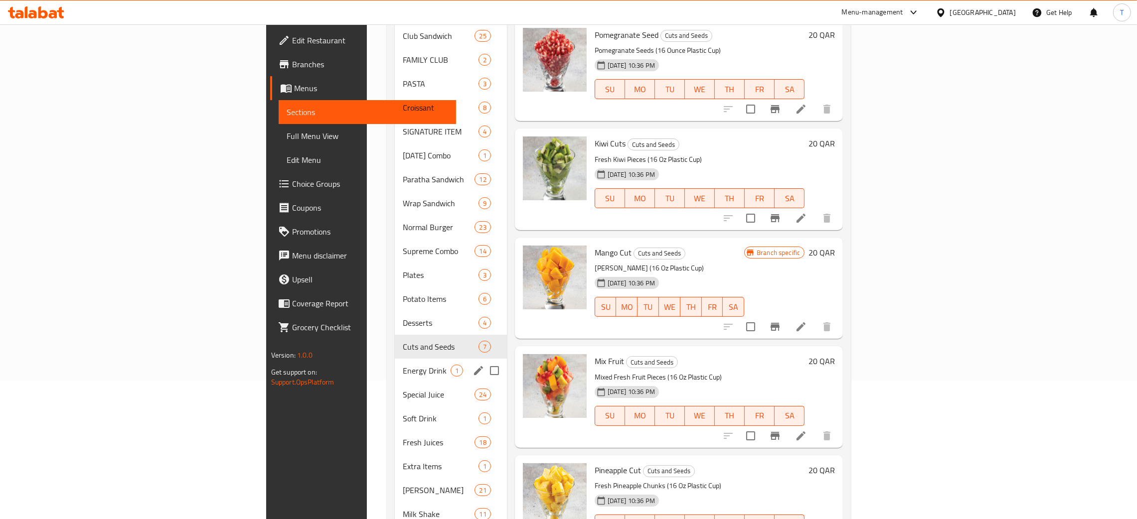
click at [403, 365] on span "Energy Drink" at bounding box center [427, 371] width 48 height 12
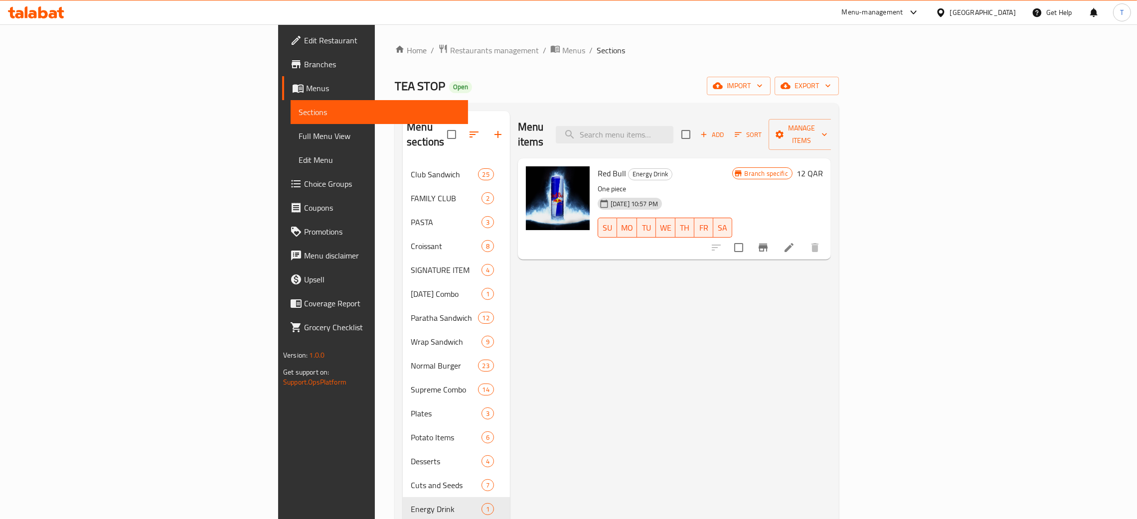
scroll to position [234, 0]
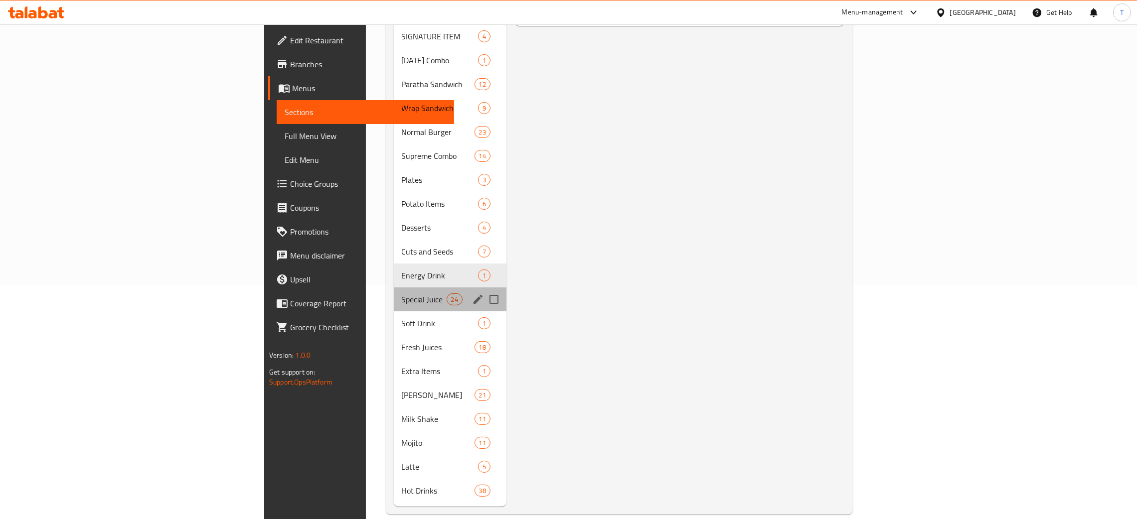
click at [394, 292] on div "Special Juice 24" at bounding box center [450, 300] width 113 height 24
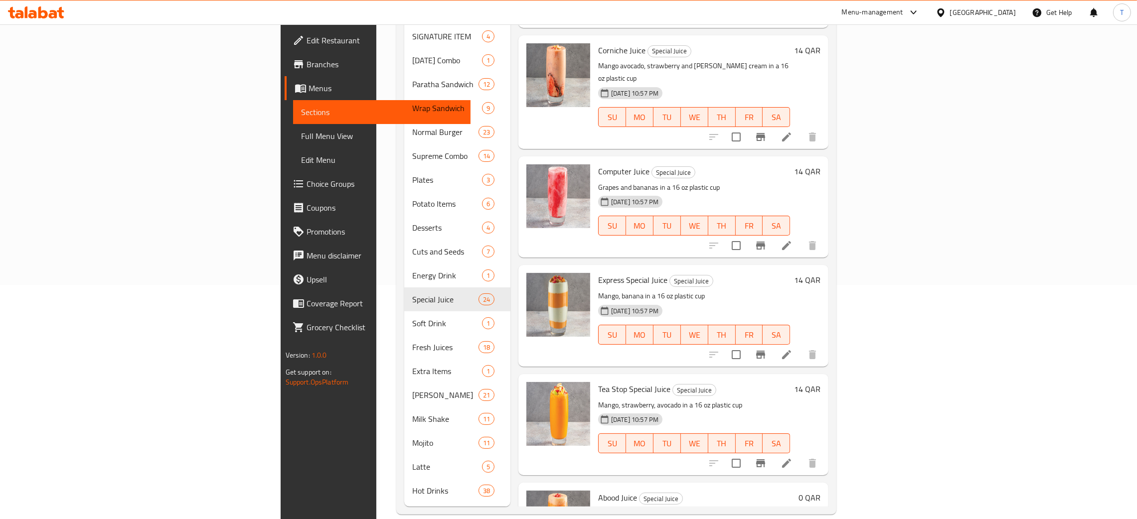
scroll to position [970, 0]
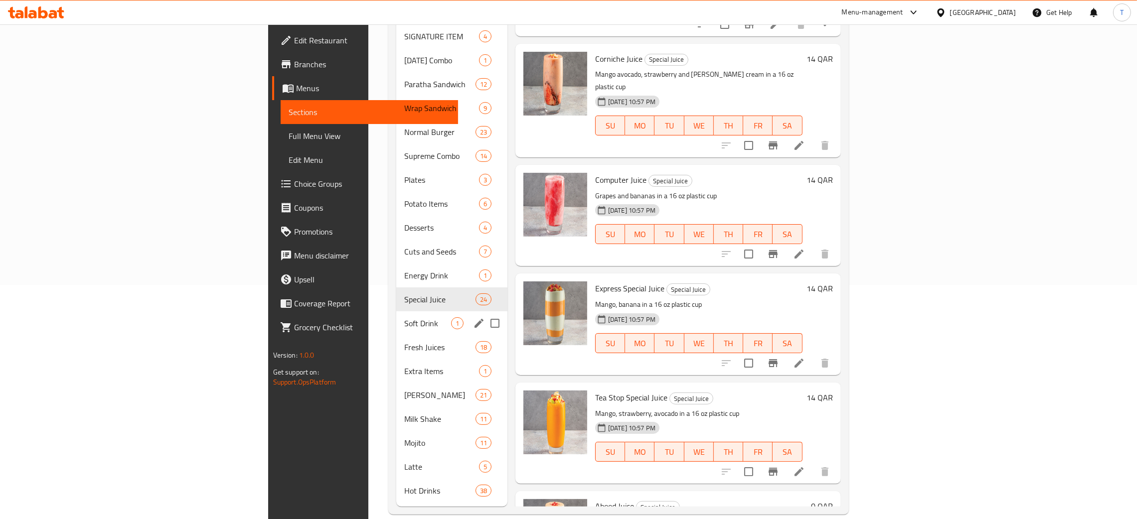
click at [404, 317] on span "Soft Drink" at bounding box center [427, 323] width 47 height 12
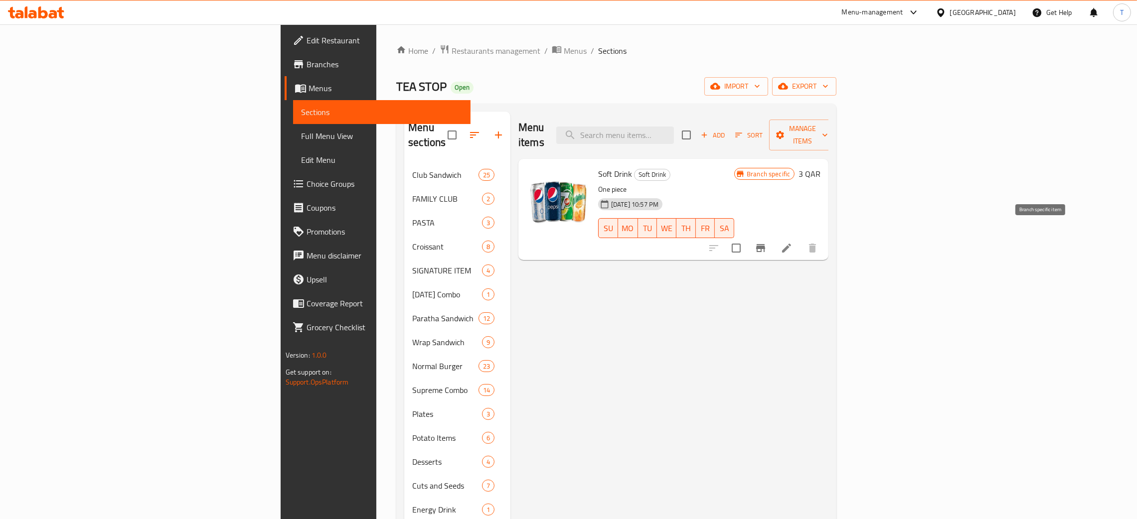
click at [767, 242] on icon "Branch-specific-item" at bounding box center [761, 248] width 12 height 12
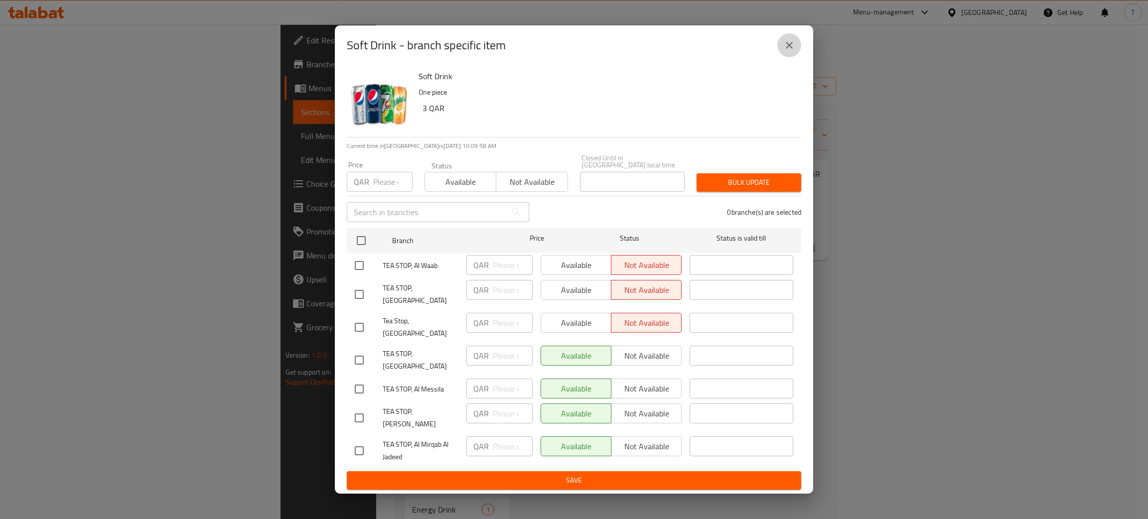
click at [792, 51] on icon "close" at bounding box center [790, 45] width 12 height 12
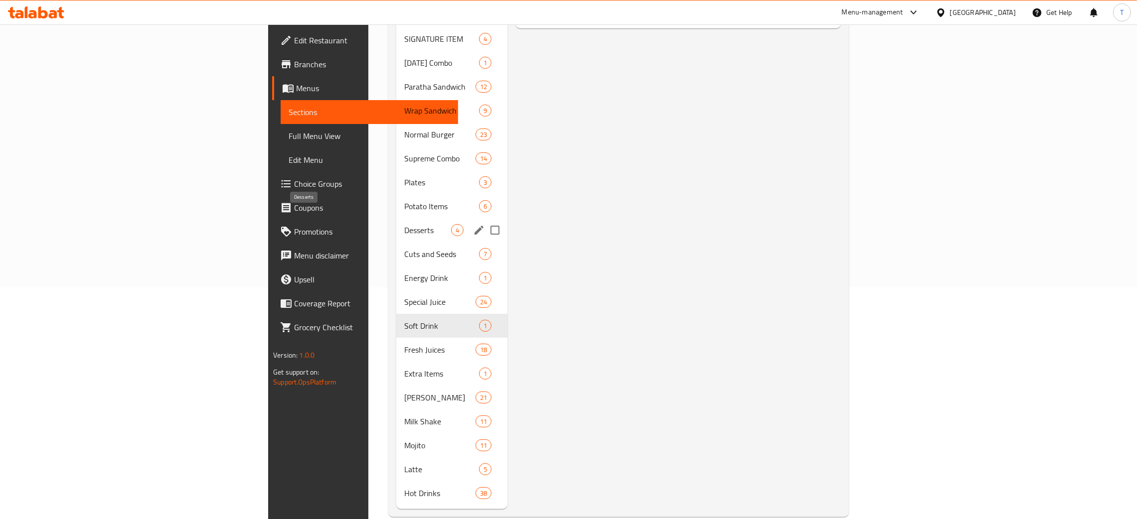
scroll to position [234, 0]
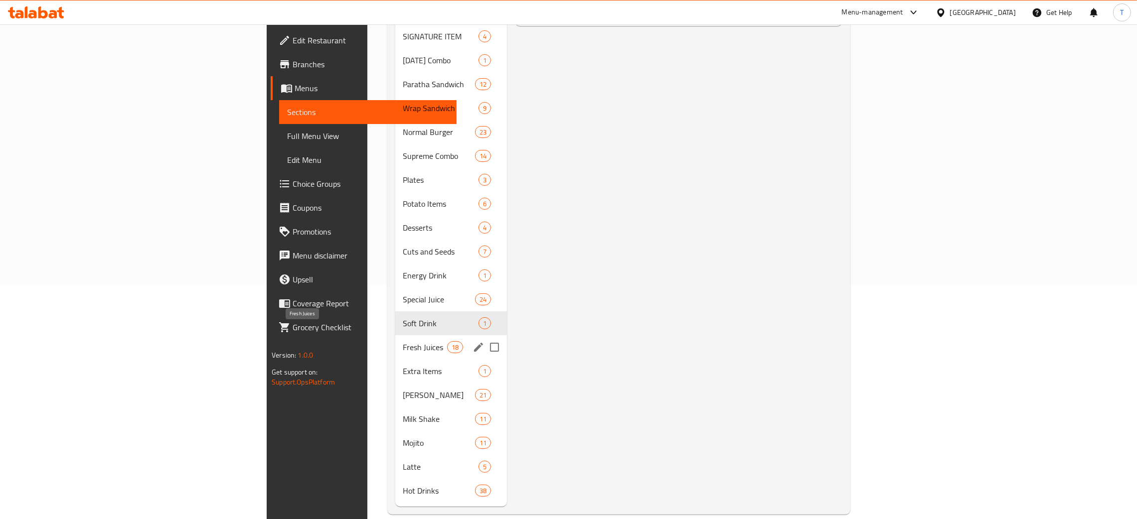
click at [403, 341] on span "Fresh Juices" at bounding box center [425, 347] width 44 height 12
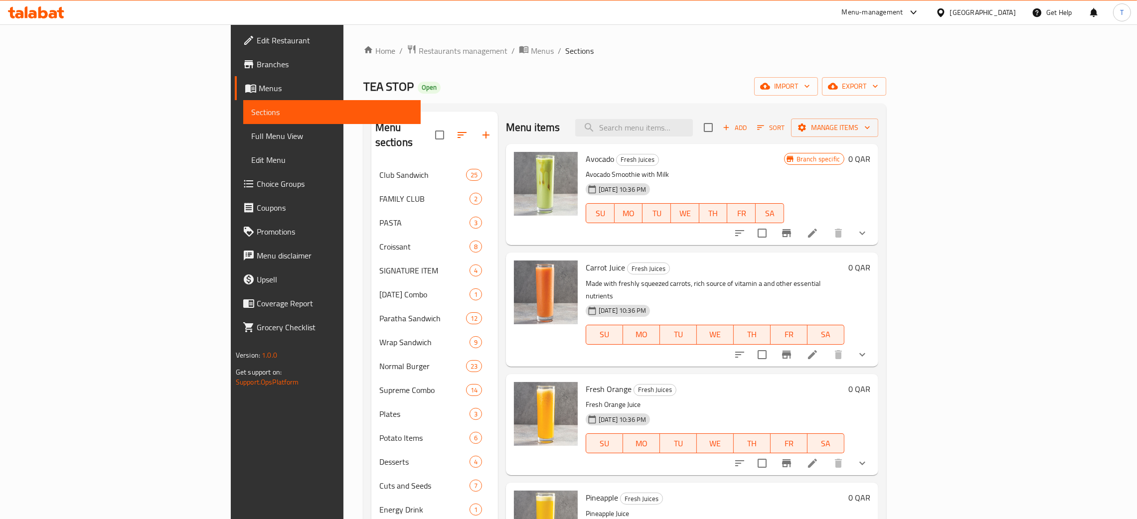
click at [792, 231] on icon "Branch-specific-item" at bounding box center [787, 233] width 12 height 12
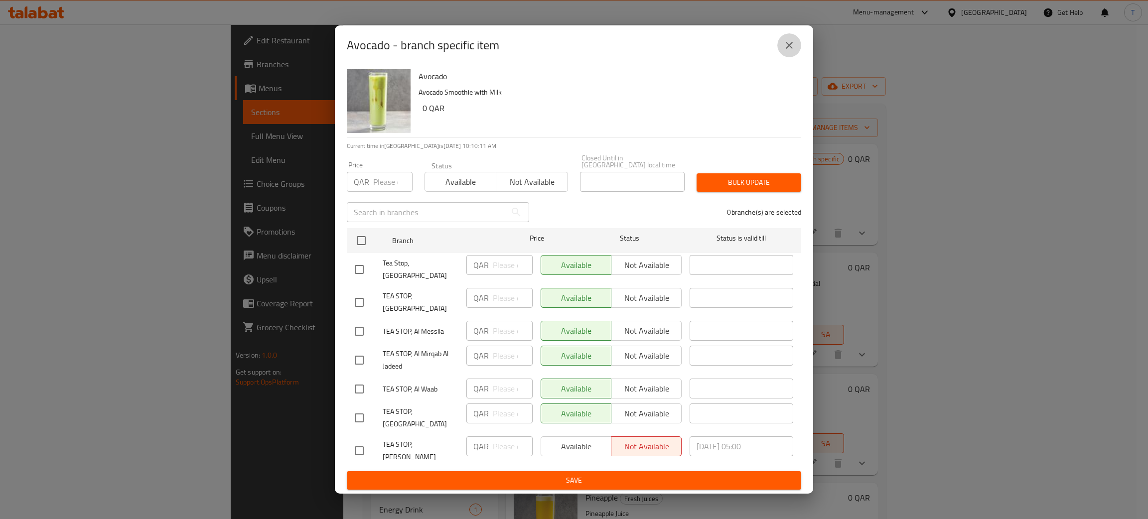
click at [786, 51] on icon "close" at bounding box center [790, 45] width 12 height 12
